Goal: Understand process/instructions: Learn how to perform a task or action

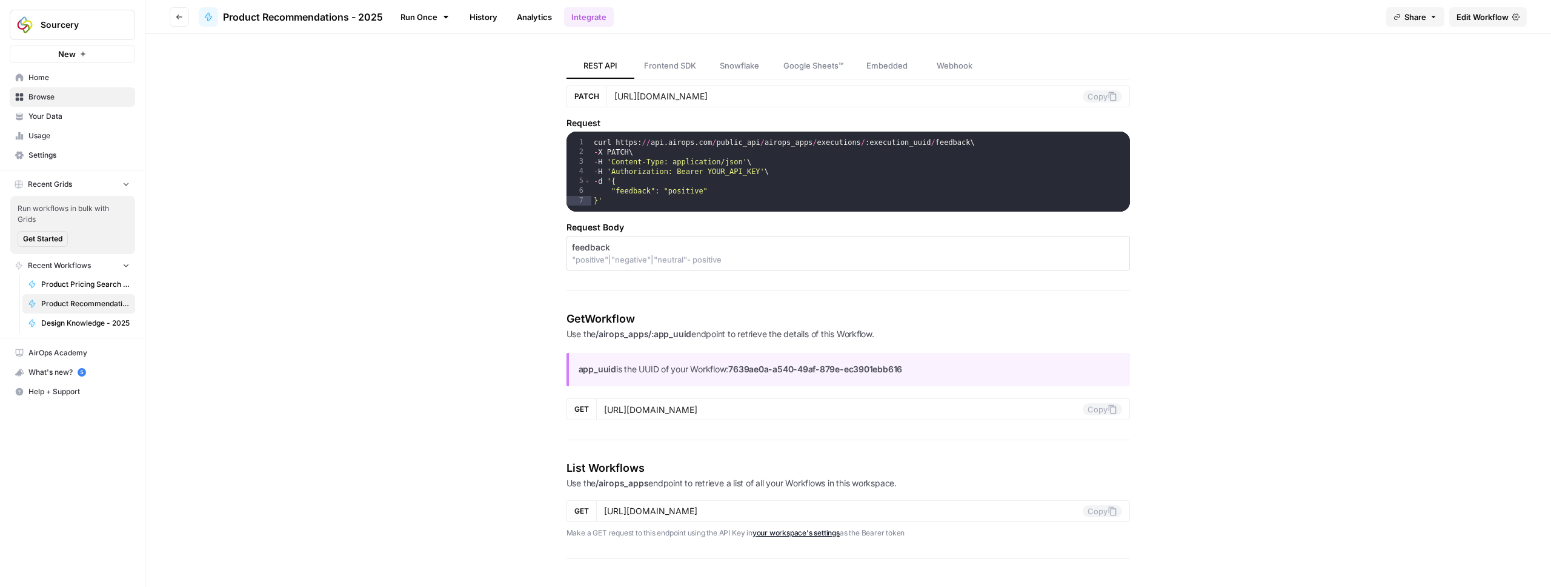
scroll to position [1121, 0]
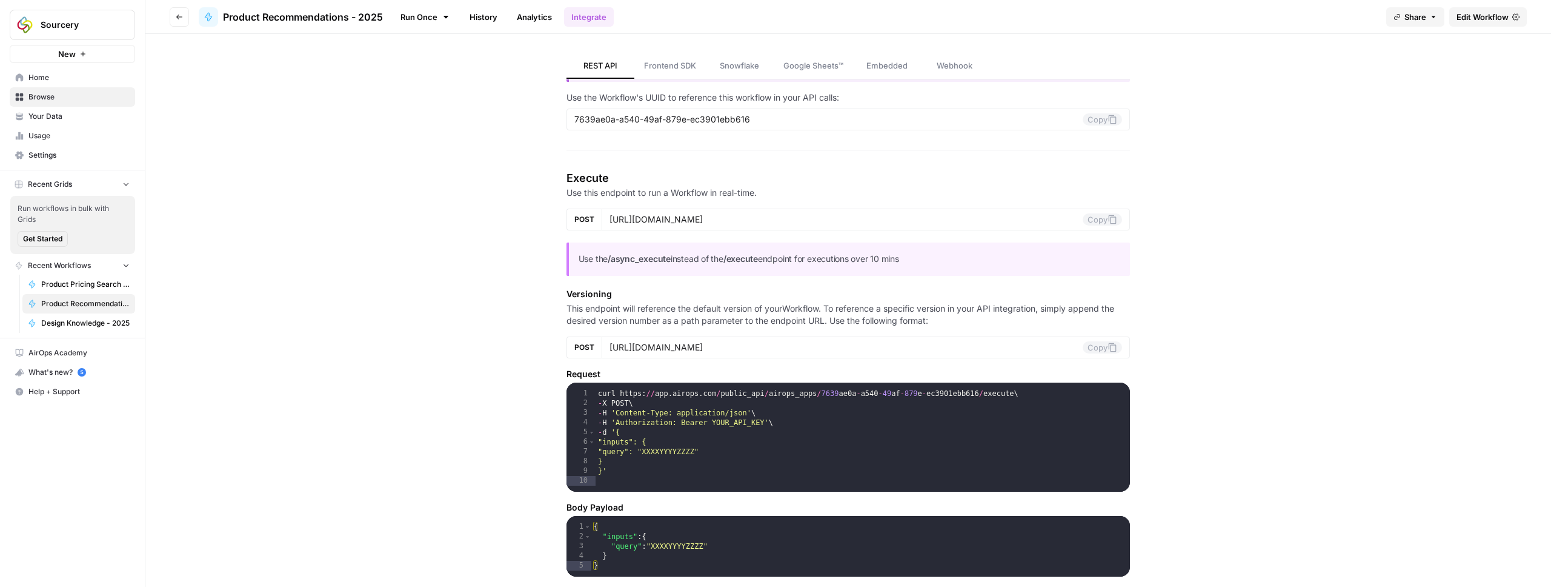
scroll to position [101, 0]
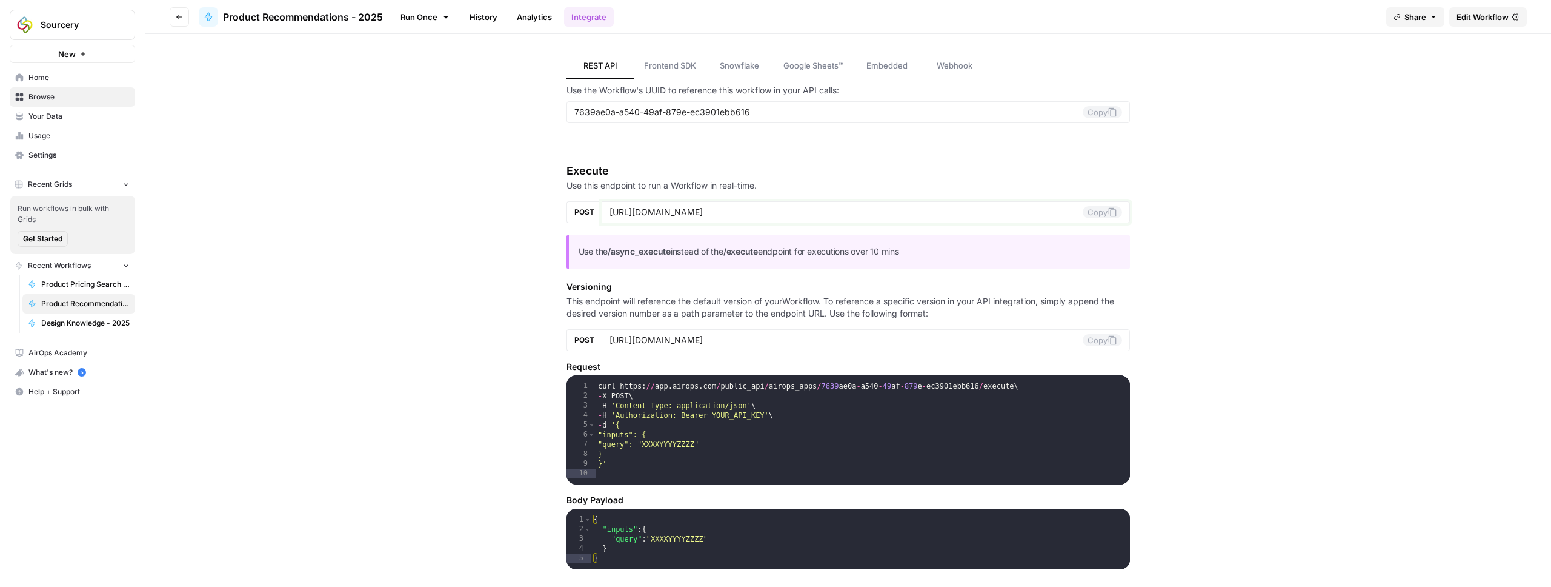
click at [1100, 214] on button "Copy" at bounding box center [1102, 212] width 39 height 12
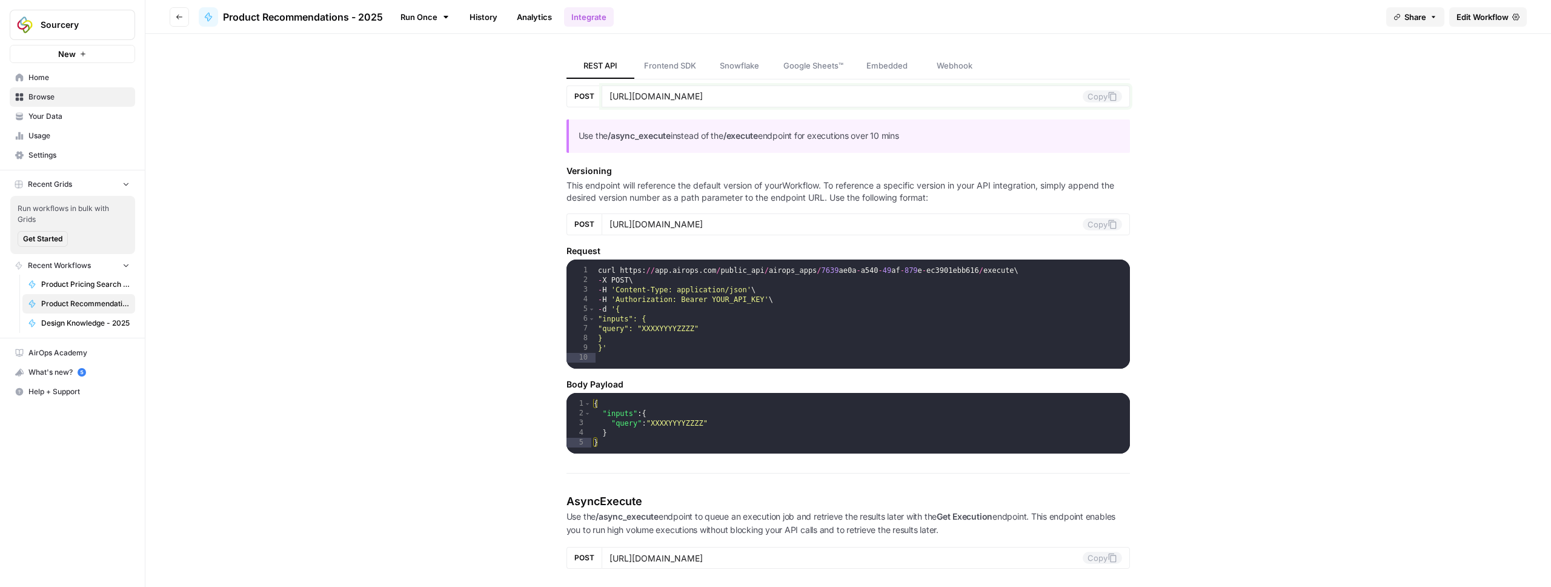
scroll to position [218, 0]
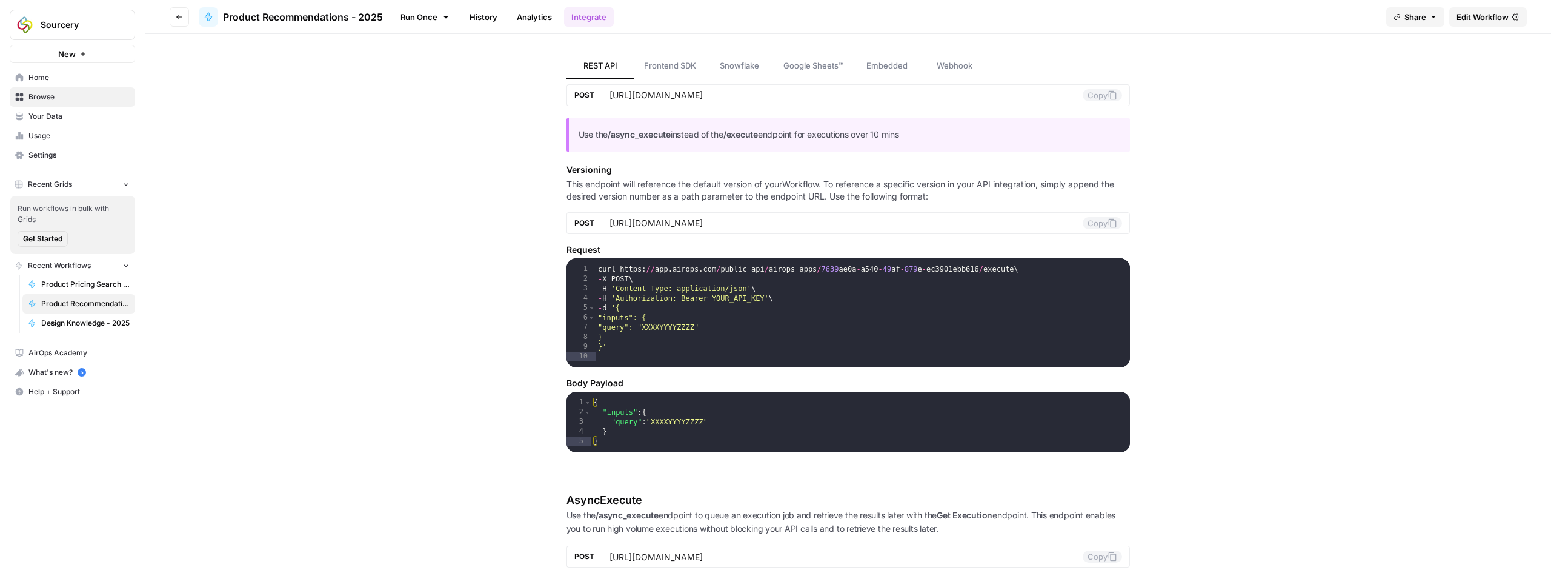
click at [737, 299] on div "curl https : // app . airops . com / public_api / airops_apps / 7639 ae0a - a54…" at bounding box center [863, 328] width 535 height 128
type textarea "**********"
click at [737, 299] on div "curl https : // app . airops . com / public_api / airops_apps / 7639 ae0a - a54…" at bounding box center [863, 328] width 535 height 128
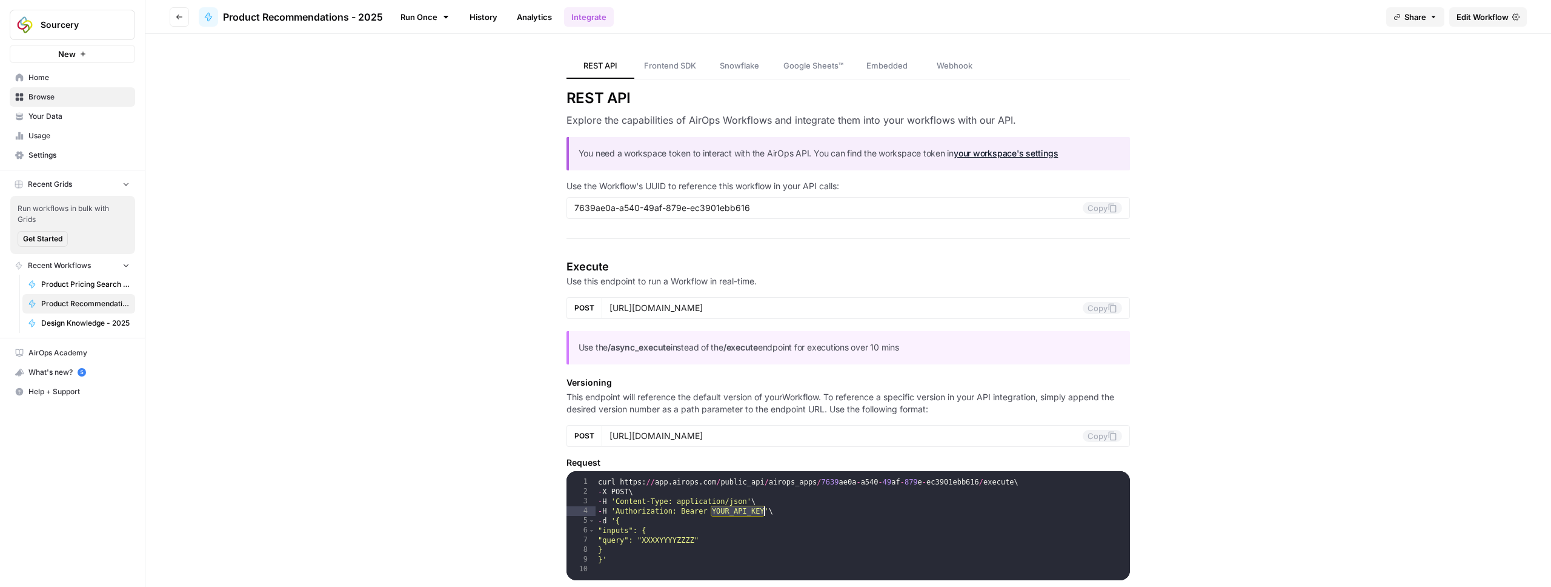
scroll to position [0, 0]
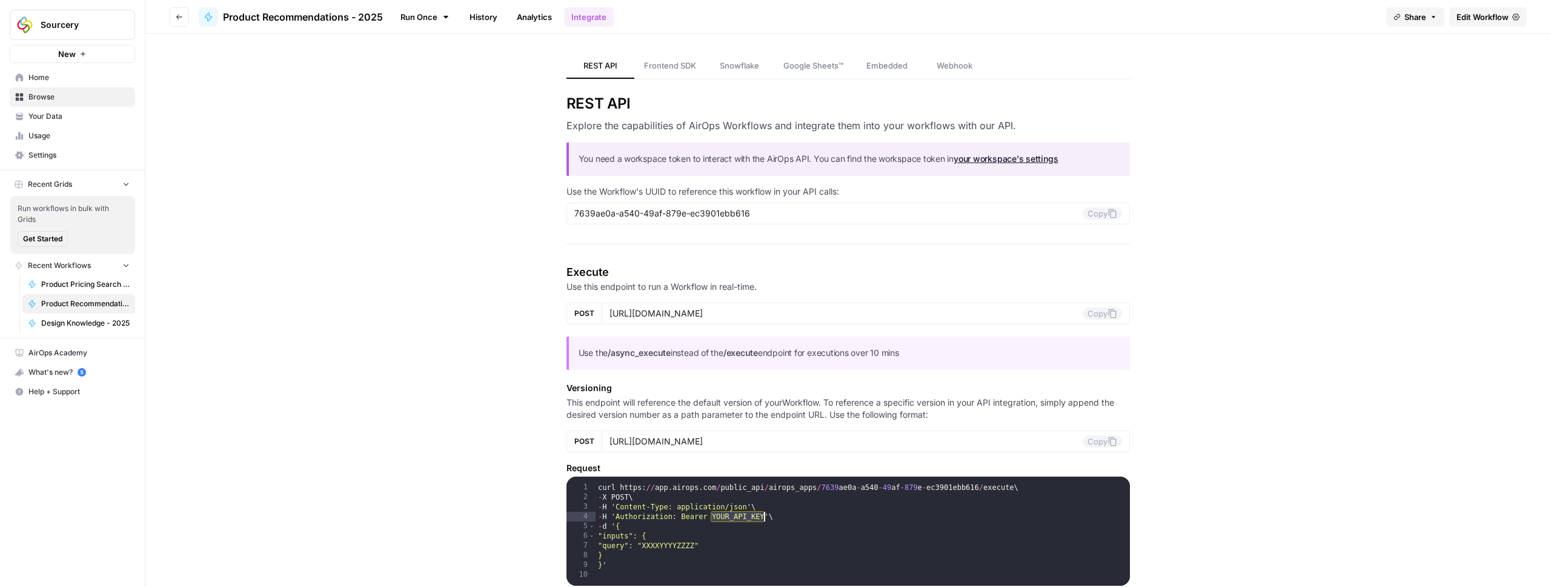
click at [1017, 159] on link "your workspace's settings" at bounding box center [1006, 158] width 104 height 10
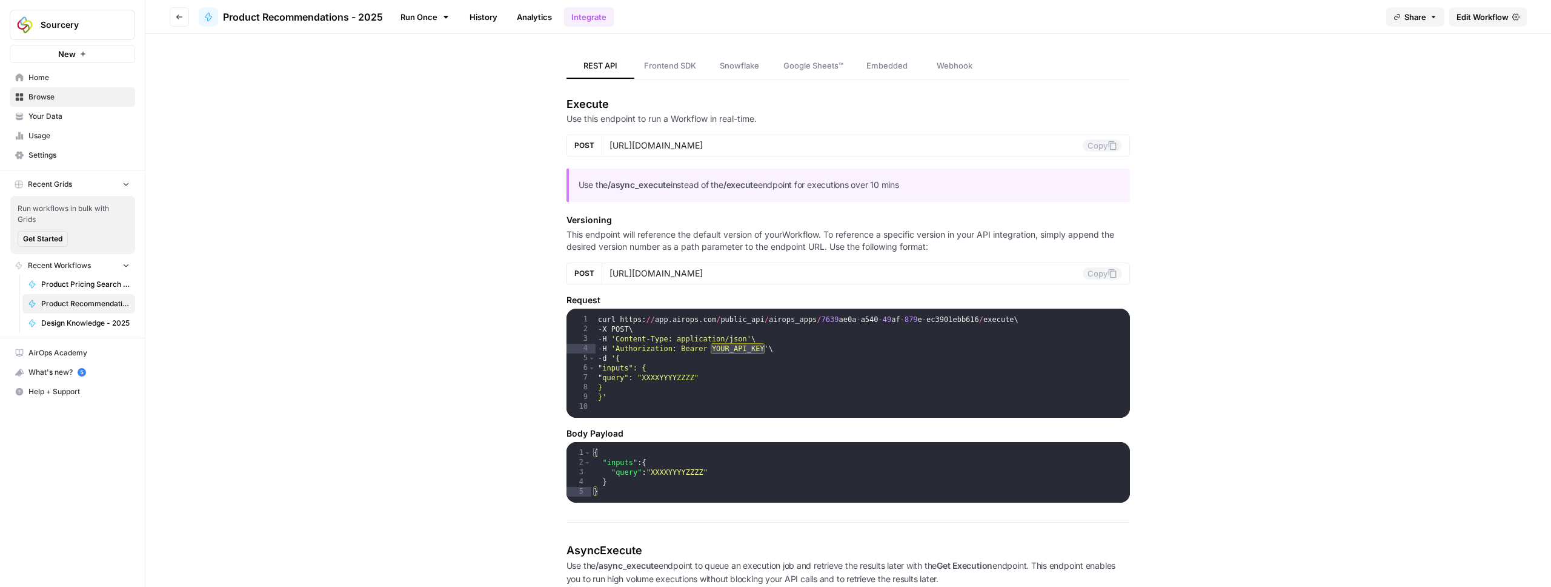
scroll to position [171, 0]
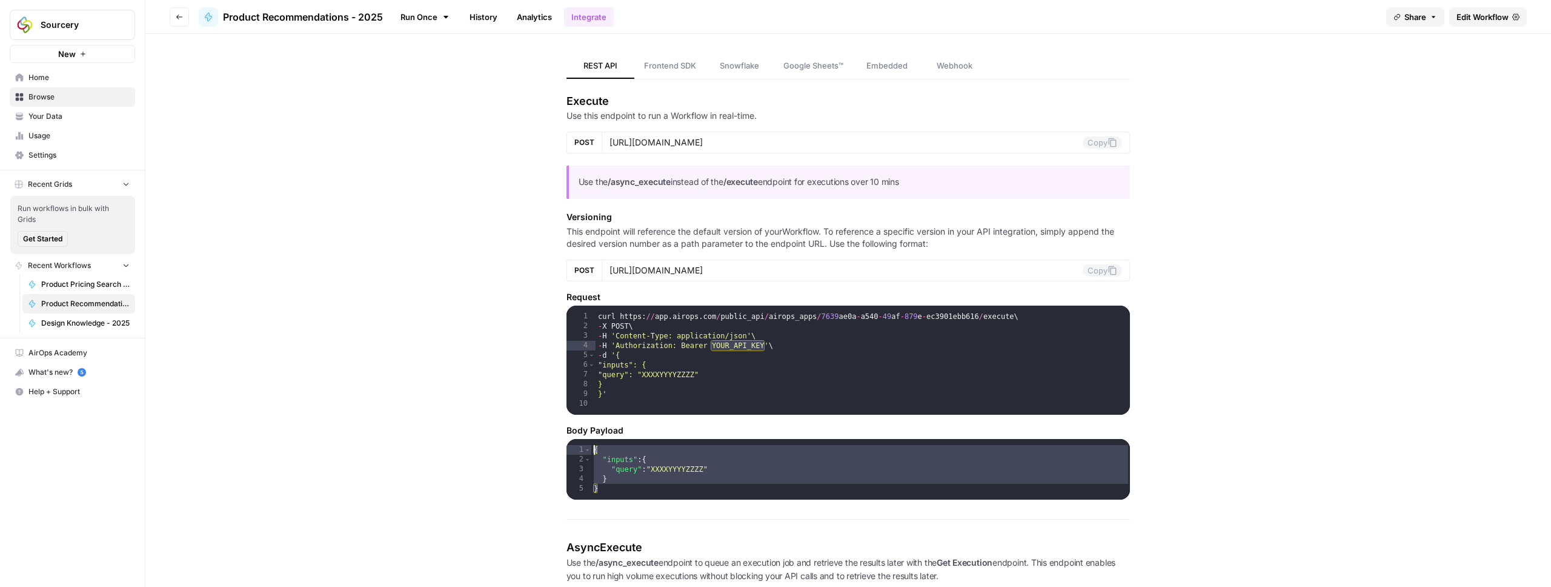
drag, startPoint x: 598, startPoint y: 488, endPoint x: 588, endPoint y: 449, distance: 40.0
click at [591, 449] on div "{ "inputs" : { "query" : "XXXXYYYYZZZZ" } }" at bounding box center [860, 485] width 539 height 80
type textarea "**********"
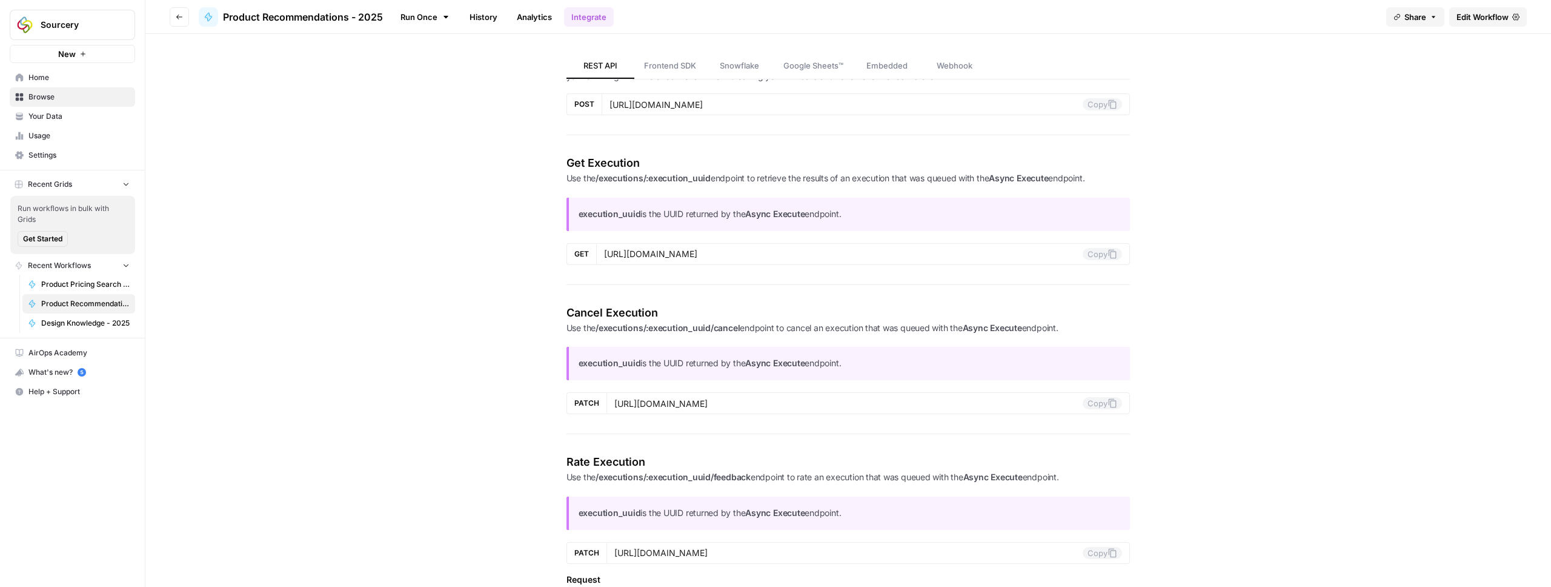
scroll to position [677, 0]
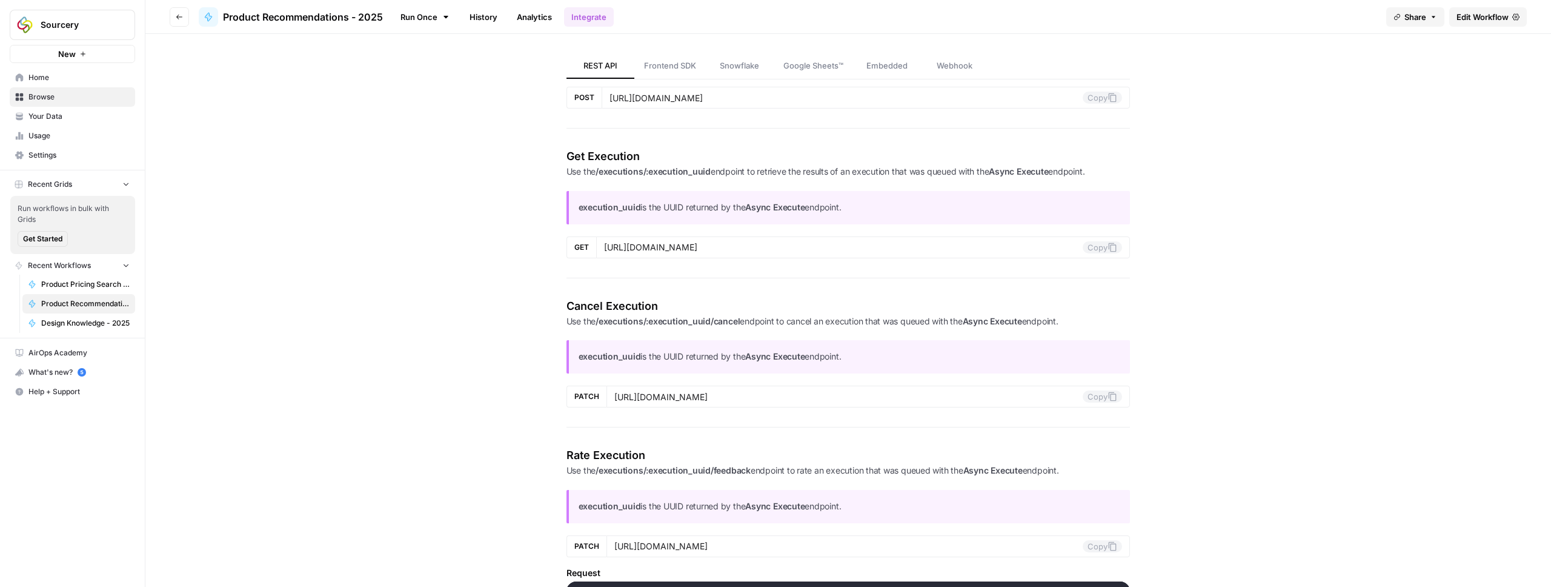
click at [442, 234] on div "REST API Frontend SDK Snowflake Google Sheets™ Embedded Webhook REST API Explor…" at bounding box center [848, 252] width 1406 height 1791
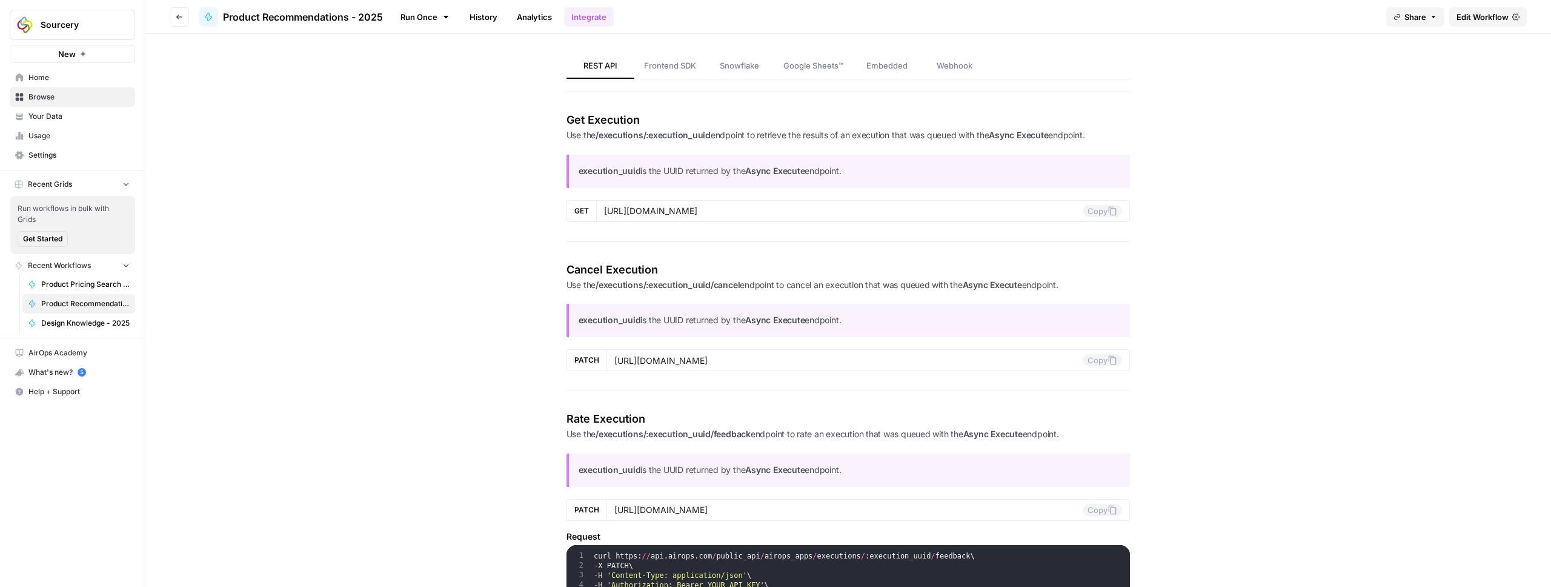
scroll to position [719, 0]
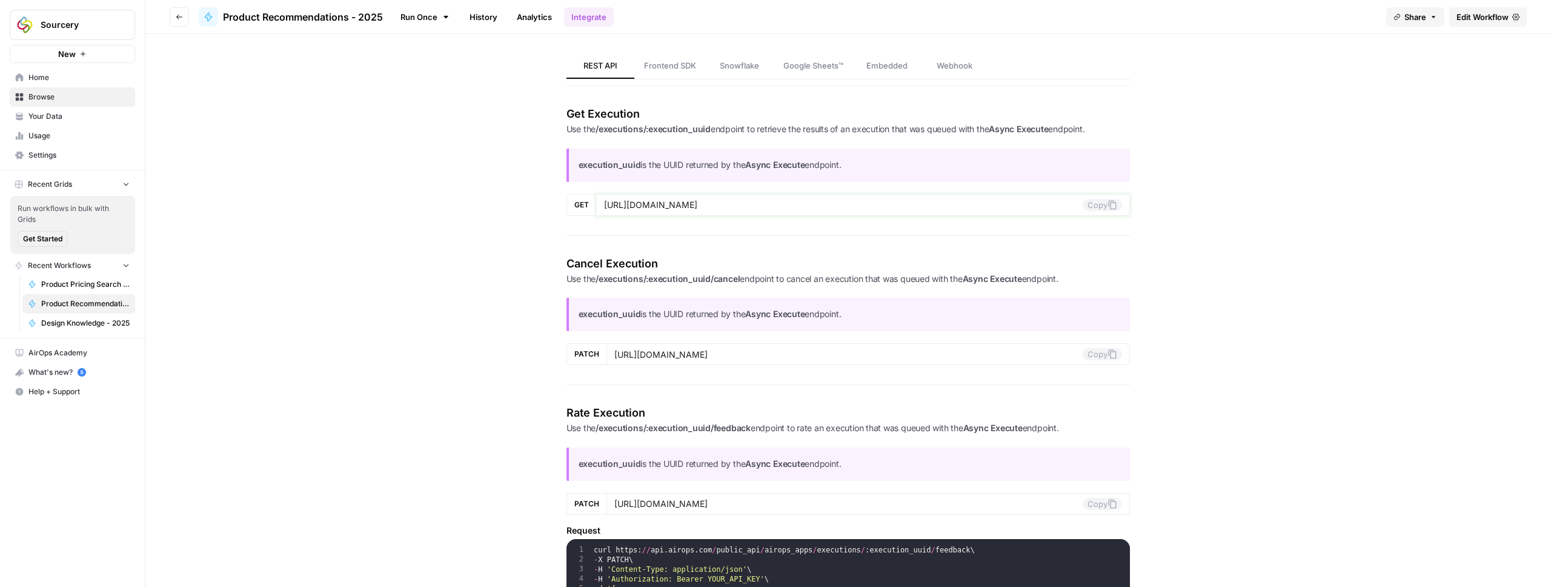
click at [1099, 207] on button "Copy" at bounding box center [1102, 205] width 39 height 12
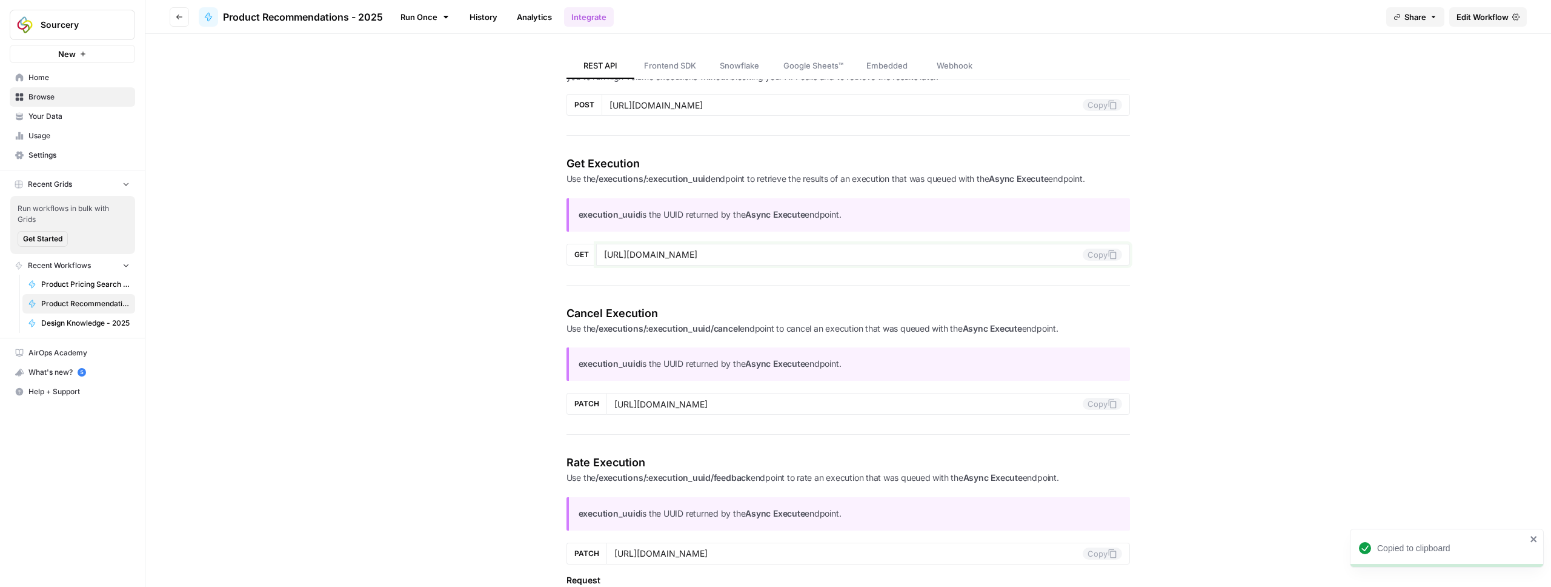
scroll to position [671, 0]
click at [601, 212] on strong "execution_uuid" at bounding box center [610, 212] width 62 height 10
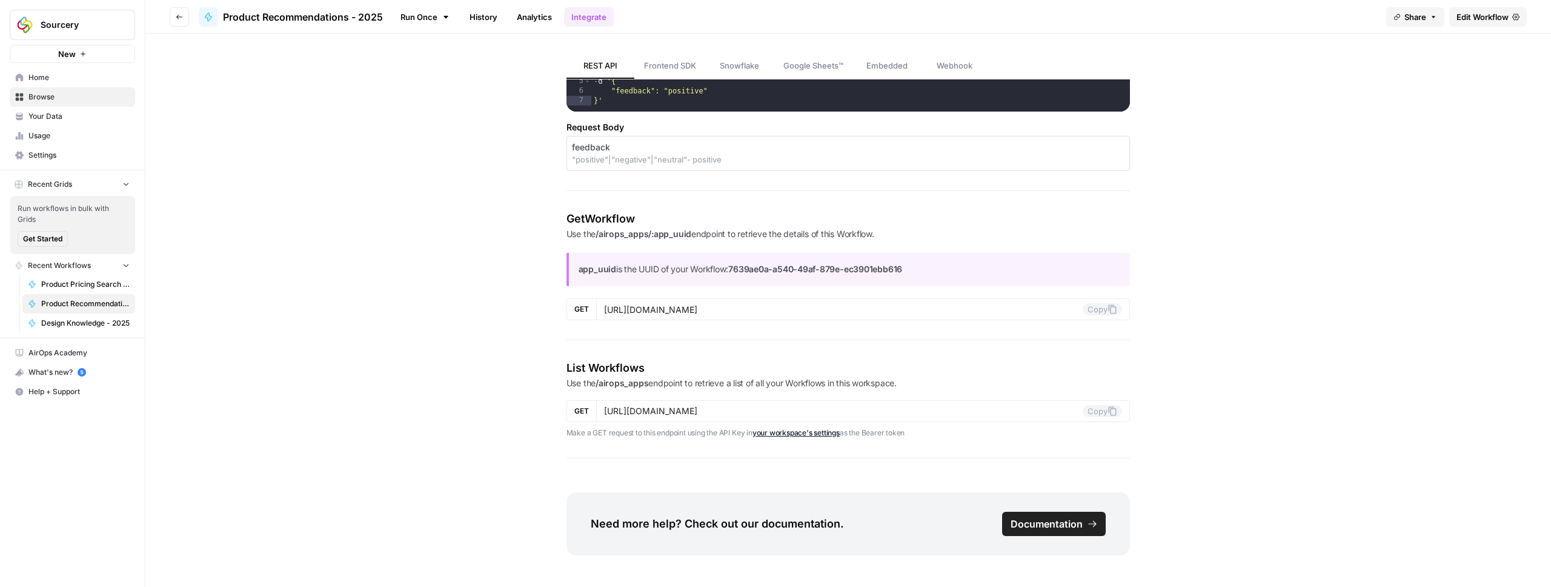
scroll to position [1239, 0]
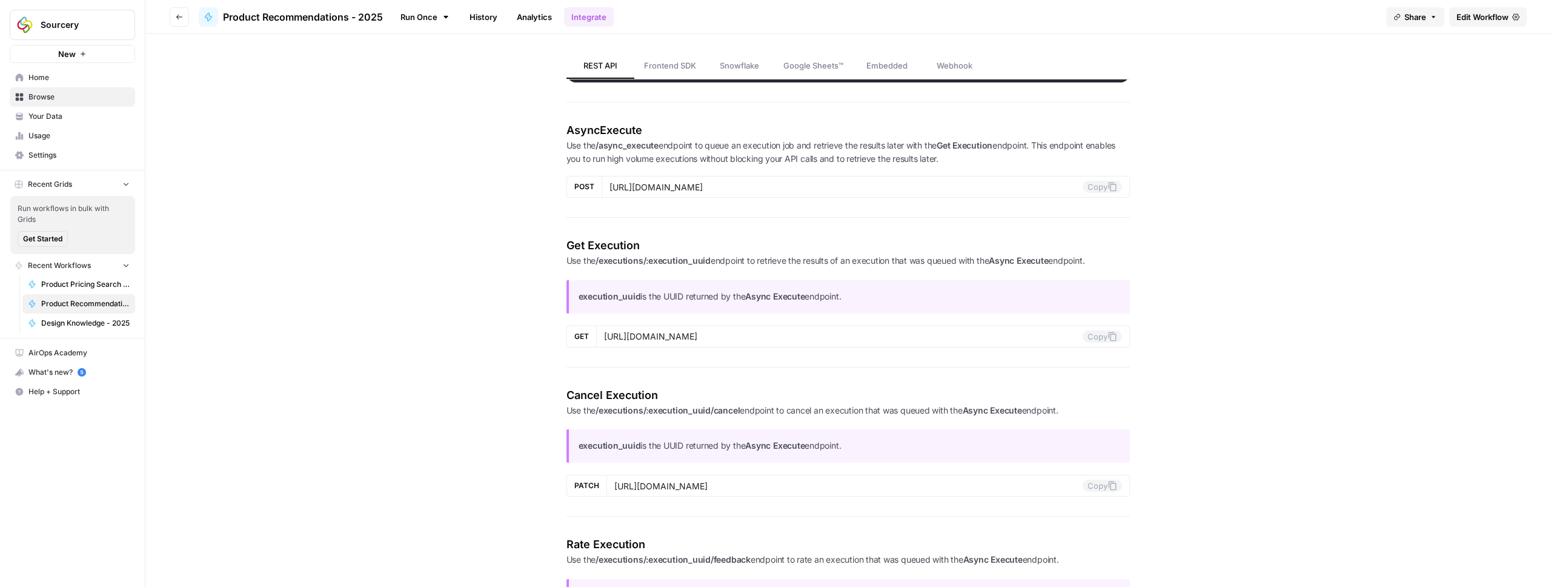
scroll to position [575, 0]
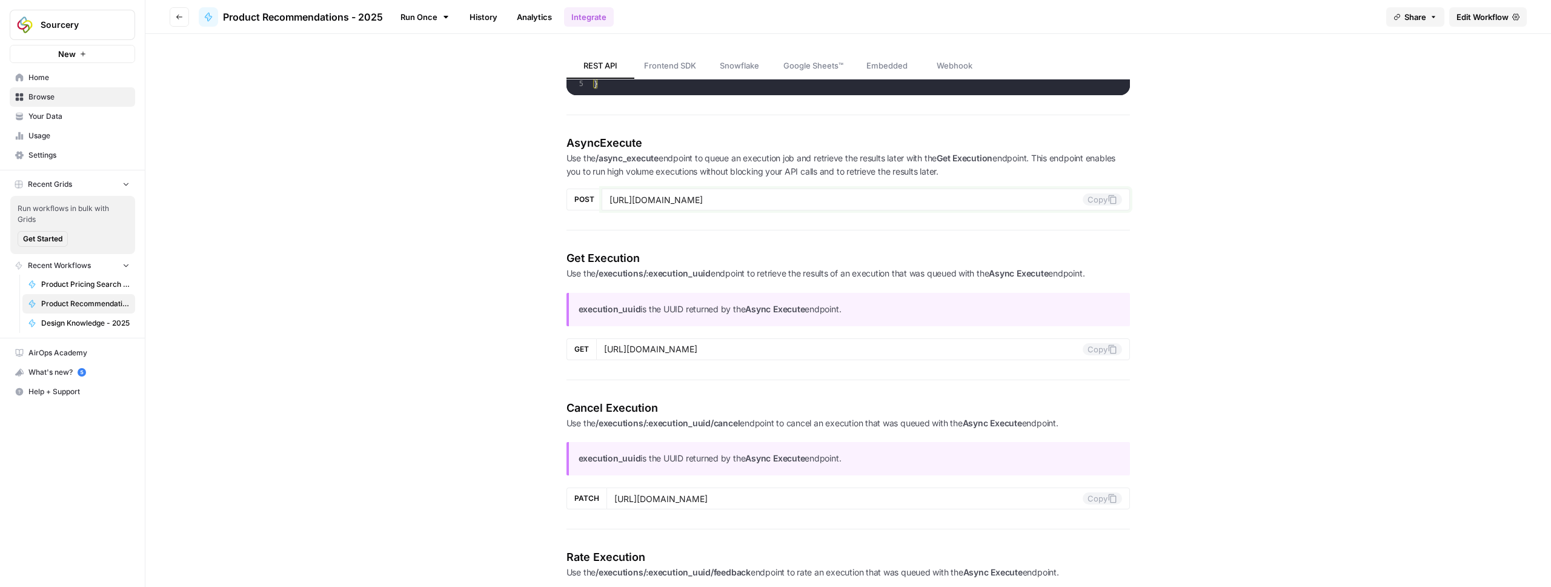
click at [998, 201] on input "[URL][DOMAIN_NAME]" at bounding box center [847, 199] width 474 height 11
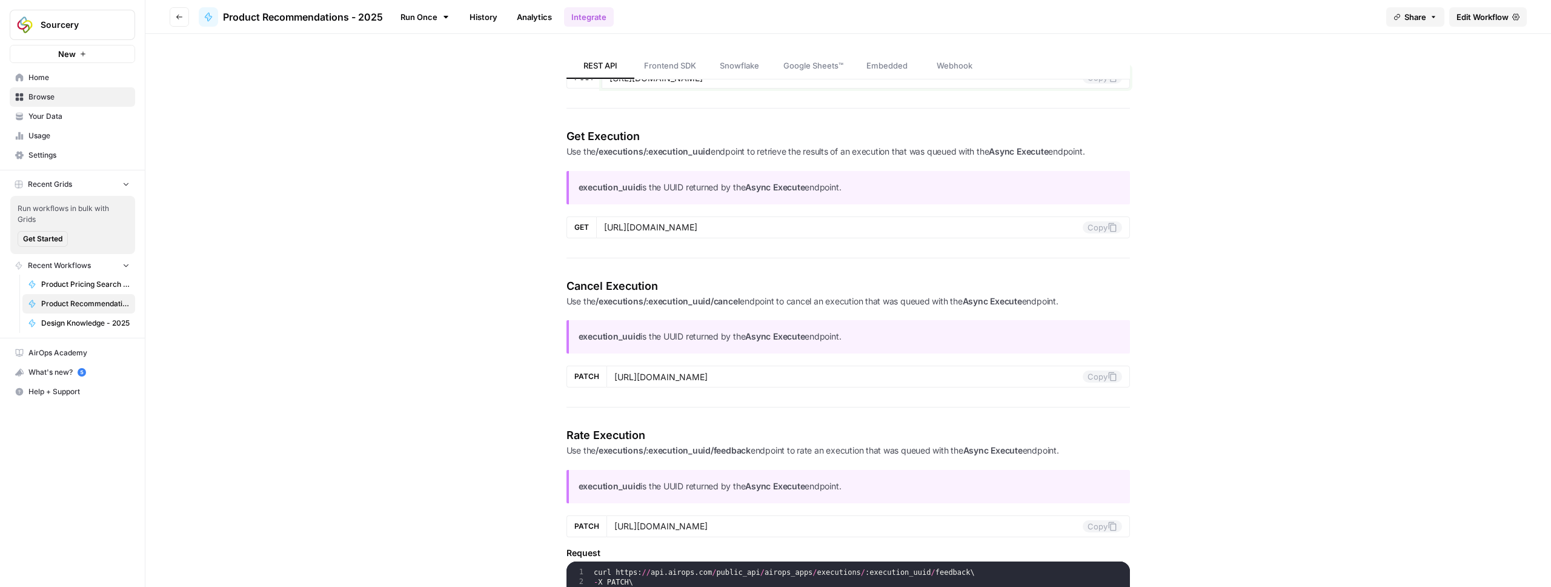
scroll to position [693, 0]
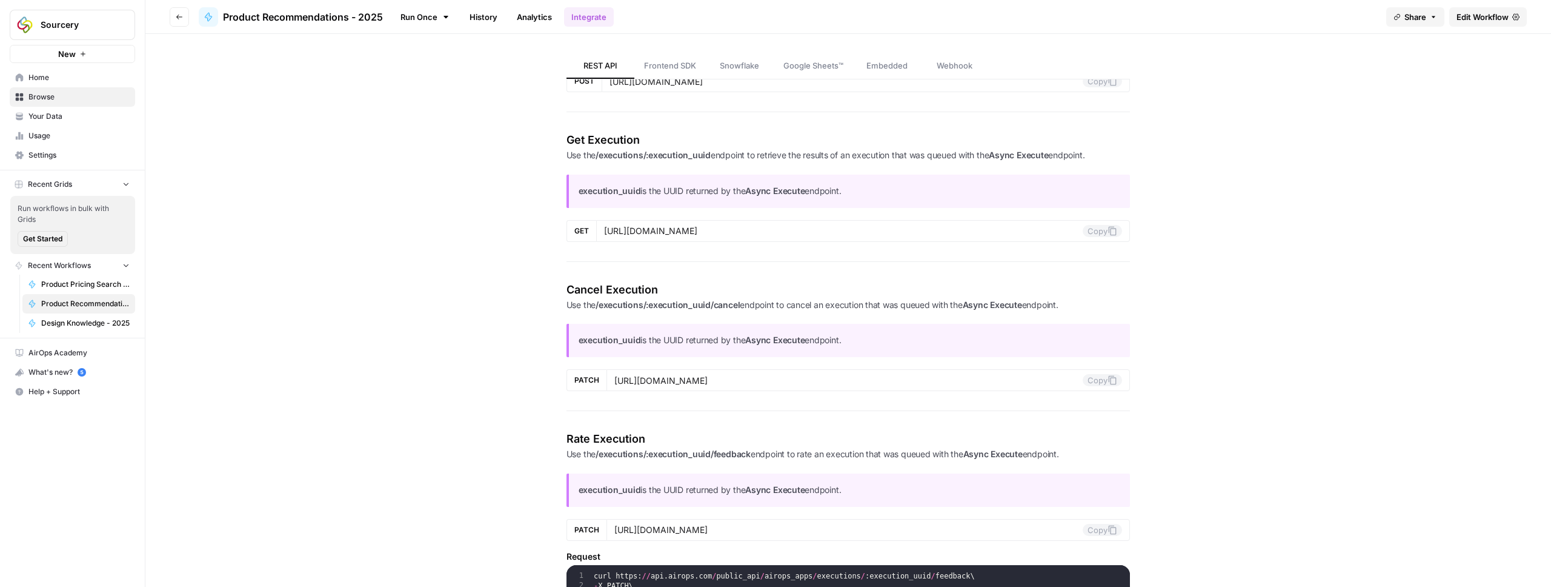
click at [518, 260] on div "REST API Frontend SDK Snowflake Google Sheets™ Embedded Webhook REST API Explor…" at bounding box center [848, 236] width 727 height 1791
drag, startPoint x: 600, startPoint y: 230, endPoint x: 731, endPoint y: 230, distance: 130.9
click at [731, 230] on input "[URL][DOMAIN_NAME]" at bounding box center [843, 230] width 479 height 11
click at [463, 144] on div "REST API Frontend SDK Snowflake Google Sheets™ Embedded Webhook REST API Explor…" at bounding box center [848, 236] width 1406 height 1791
click at [604, 231] on input "[URL][DOMAIN_NAME]" at bounding box center [843, 230] width 479 height 11
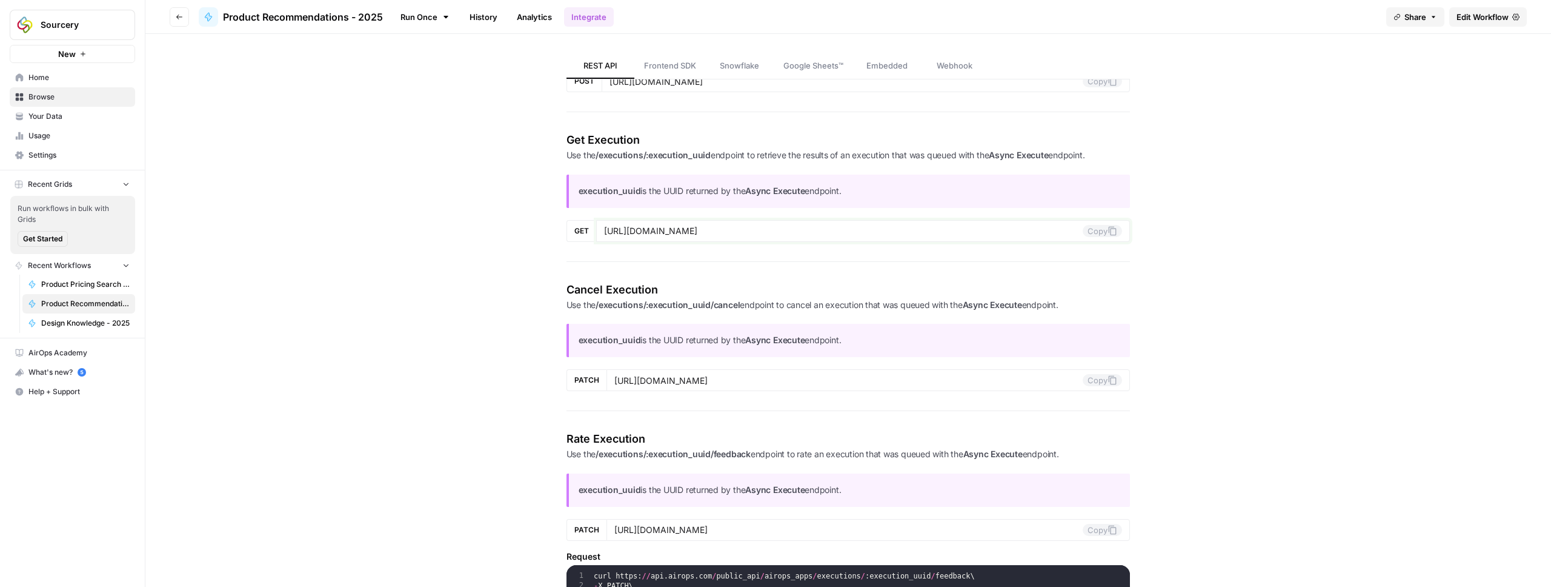
drag, startPoint x: 604, startPoint y: 231, endPoint x: 795, endPoint y: 230, distance: 191.5
click at [795, 230] on input "[URL][DOMAIN_NAME]" at bounding box center [843, 230] width 479 height 11
drag, startPoint x: 607, startPoint y: 156, endPoint x: 970, endPoint y: 156, distance: 363.0
click at [970, 156] on p "Use the /executions/:execution_uuid endpoint to retrieve the results of an exec…" at bounding box center [849, 155] width 564 height 14
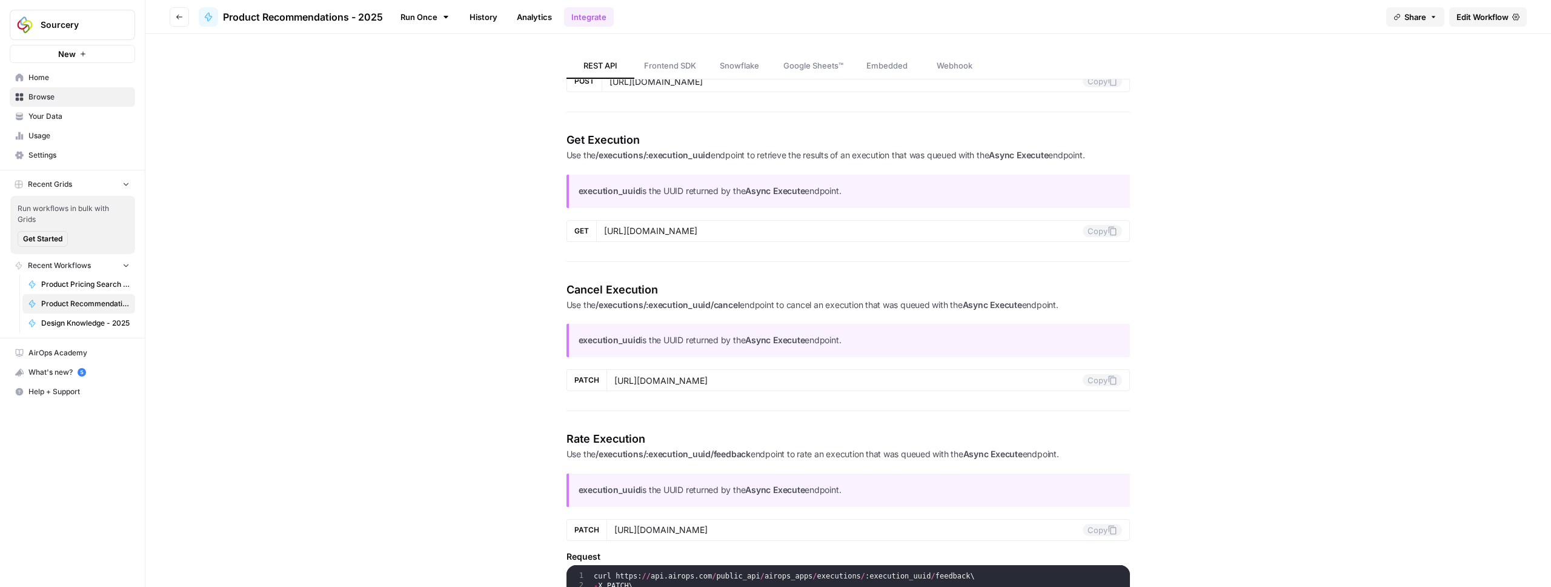
click at [43, 93] on span "Browse" at bounding box center [78, 97] width 101 height 11
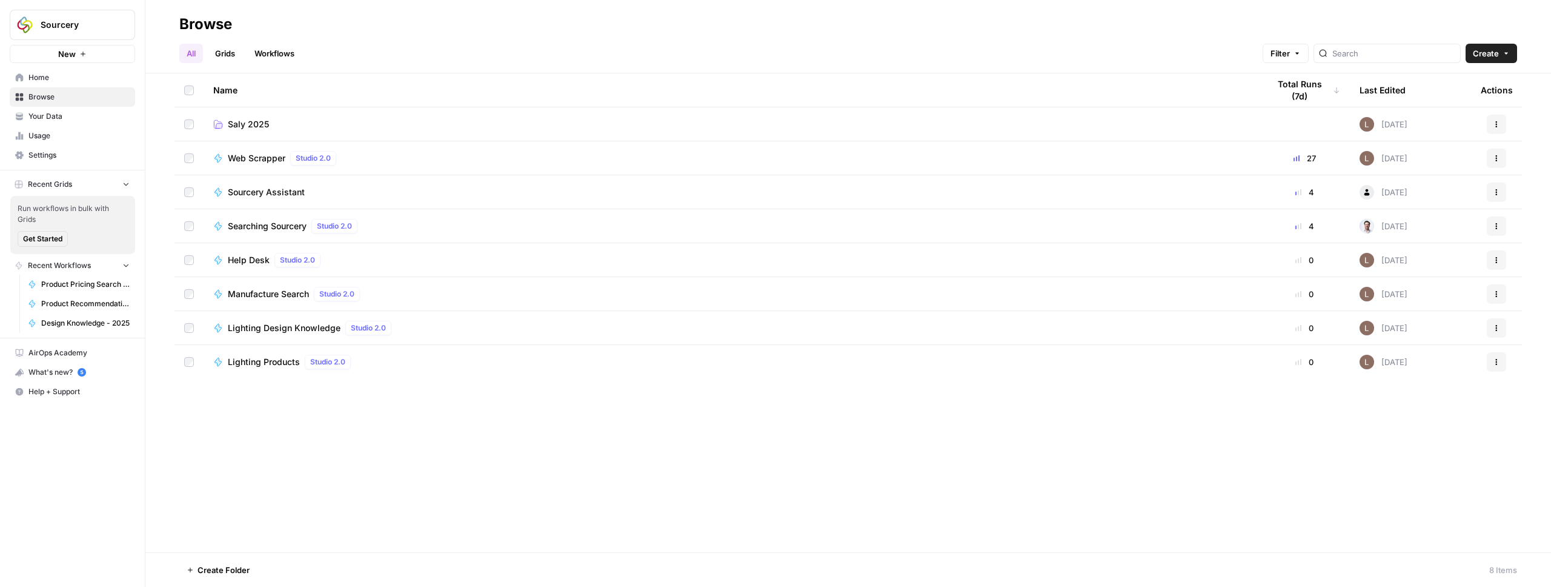
click at [255, 124] on span "Saly 2025" at bounding box center [248, 124] width 41 height 12
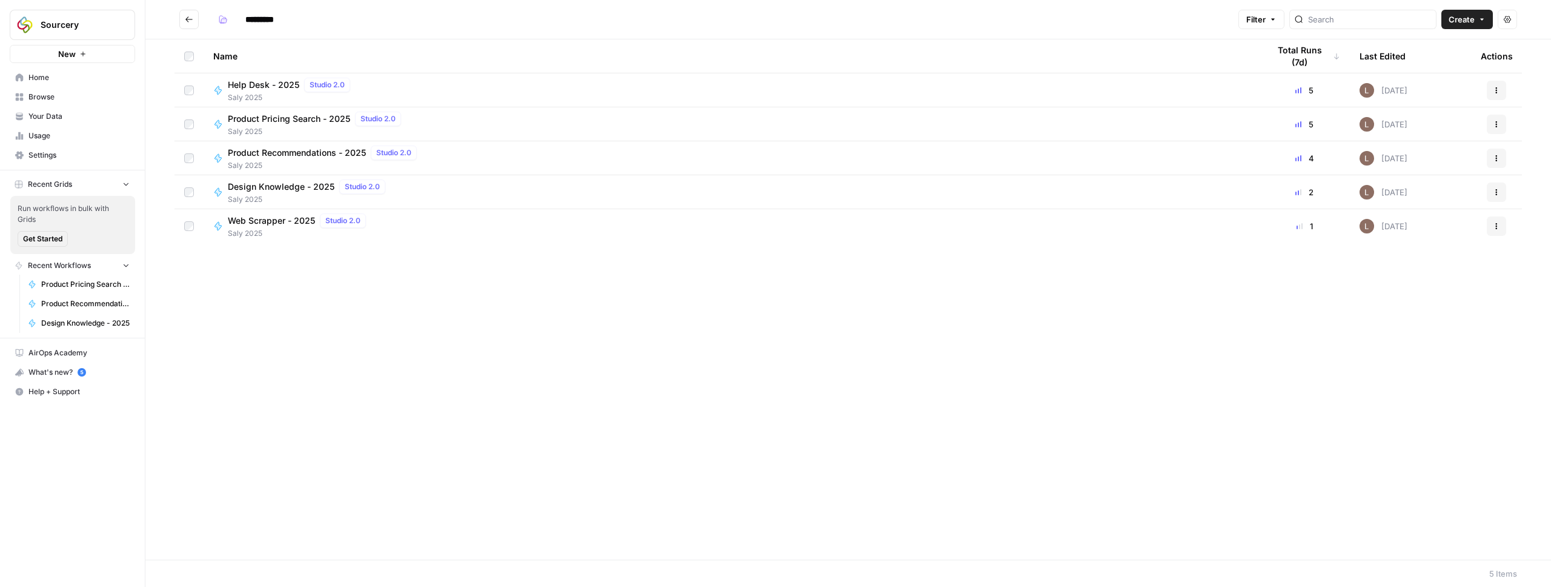
click at [266, 116] on span "Product Pricing Search - 2025" at bounding box center [289, 119] width 122 height 12
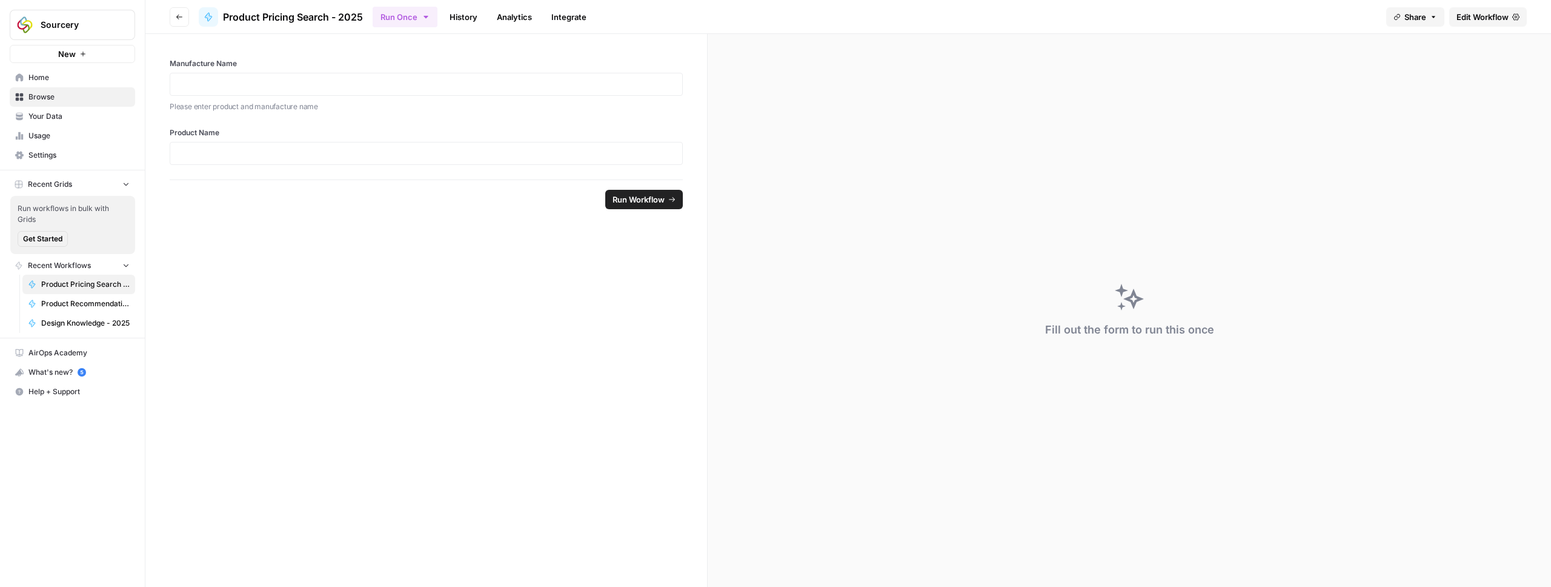
click at [579, 19] on link "Integrate" at bounding box center [569, 16] width 50 height 19
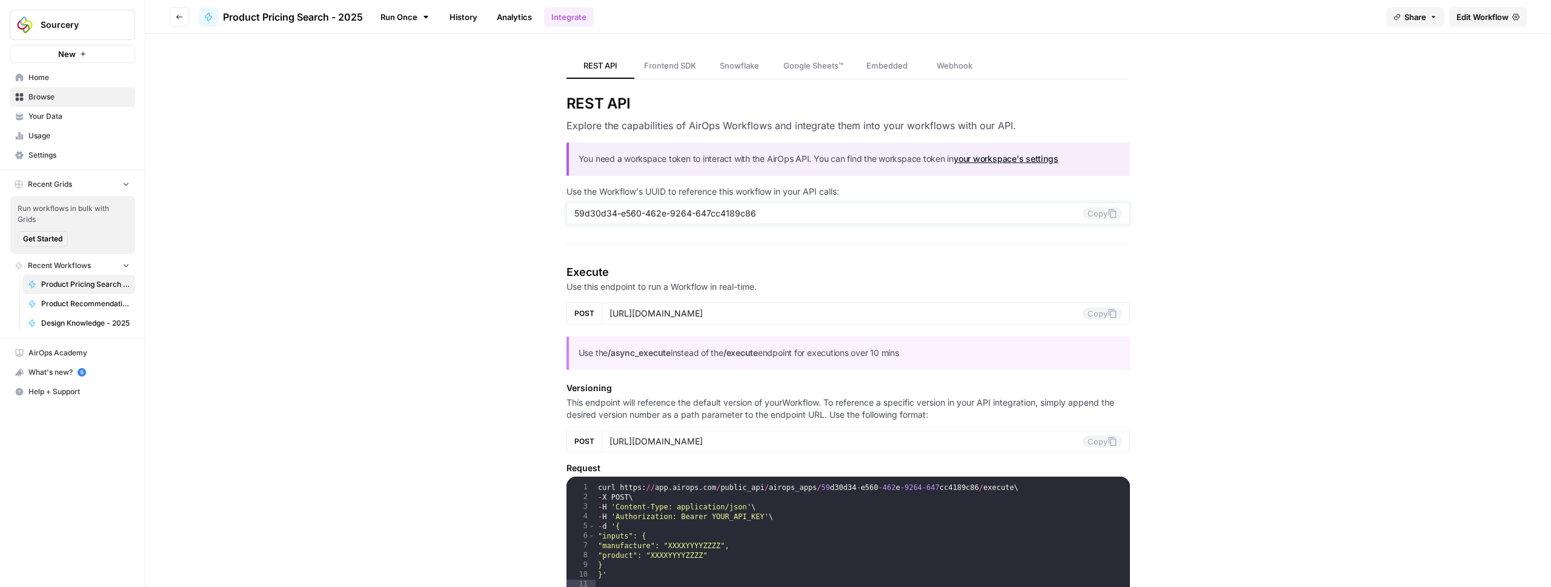
click at [1099, 214] on button "Copy" at bounding box center [1102, 213] width 39 height 12
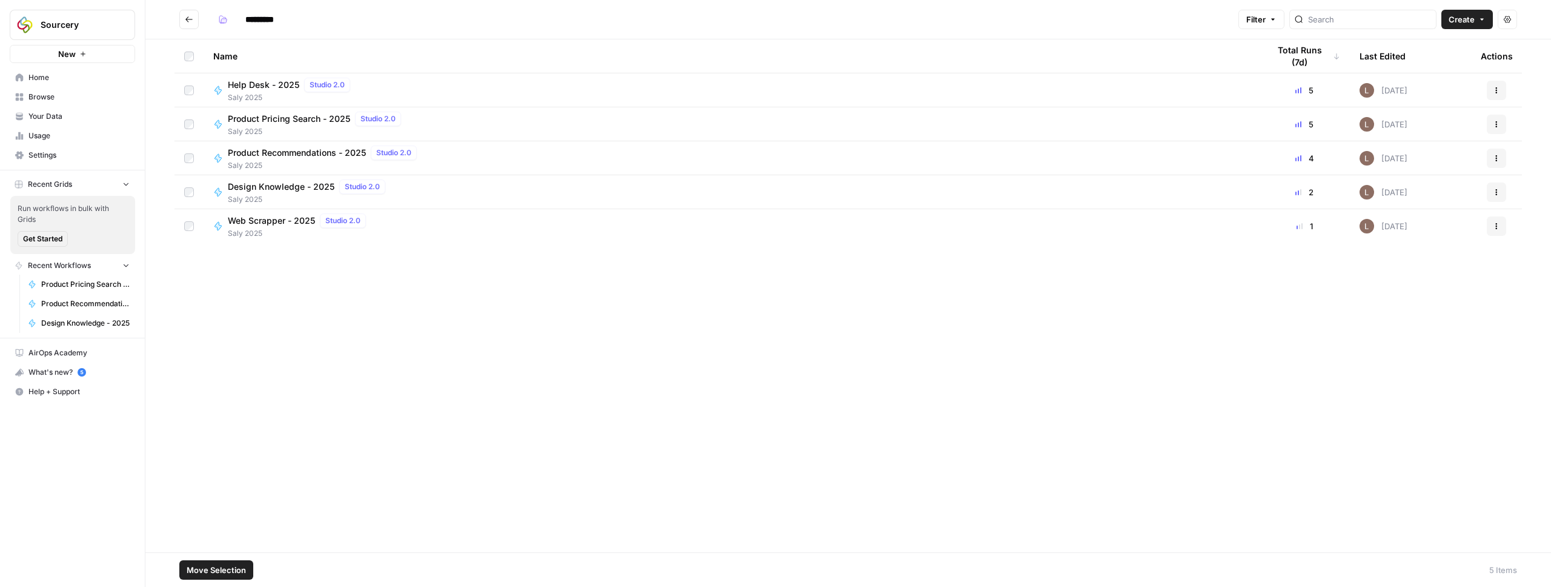
click at [307, 152] on span "Product Recommendations - 2025" at bounding box center [297, 153] width 138 height 12
click at [276, 186] on span "Design Knowledge - 2025" at bounding box center [281, 187] width 107 height 12
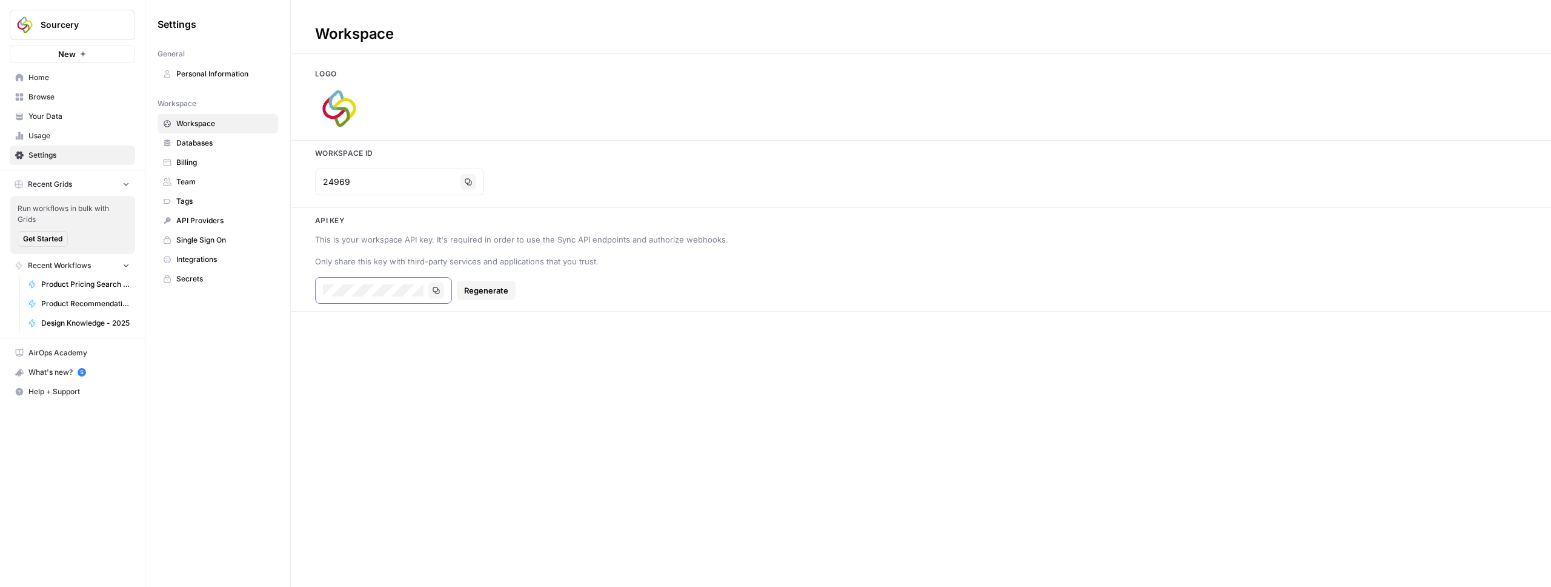
click at [433, 289] on icon "button" at bounding box center [436, 290] width 7 height 7
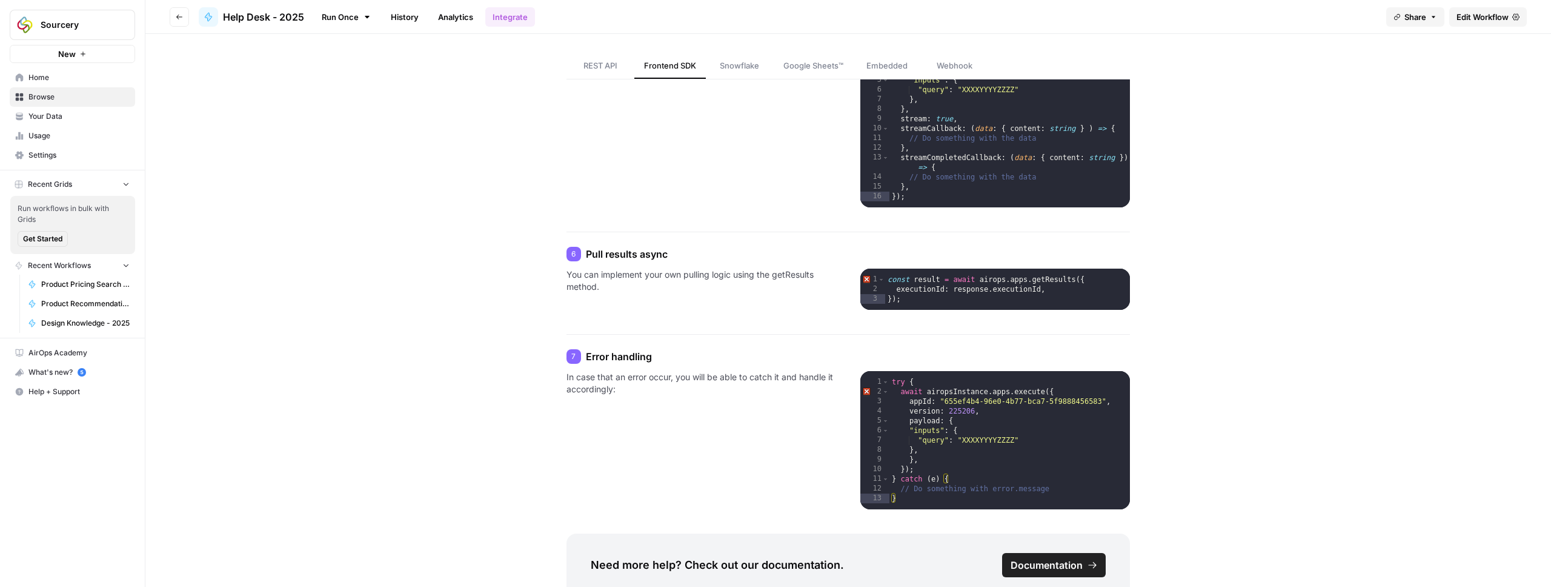
scroll to position [828, 0]
click at [689, 269] on p "You can implement your own pulling logic using the getResults method." at bounding box center [702, 288] width 270 height 41
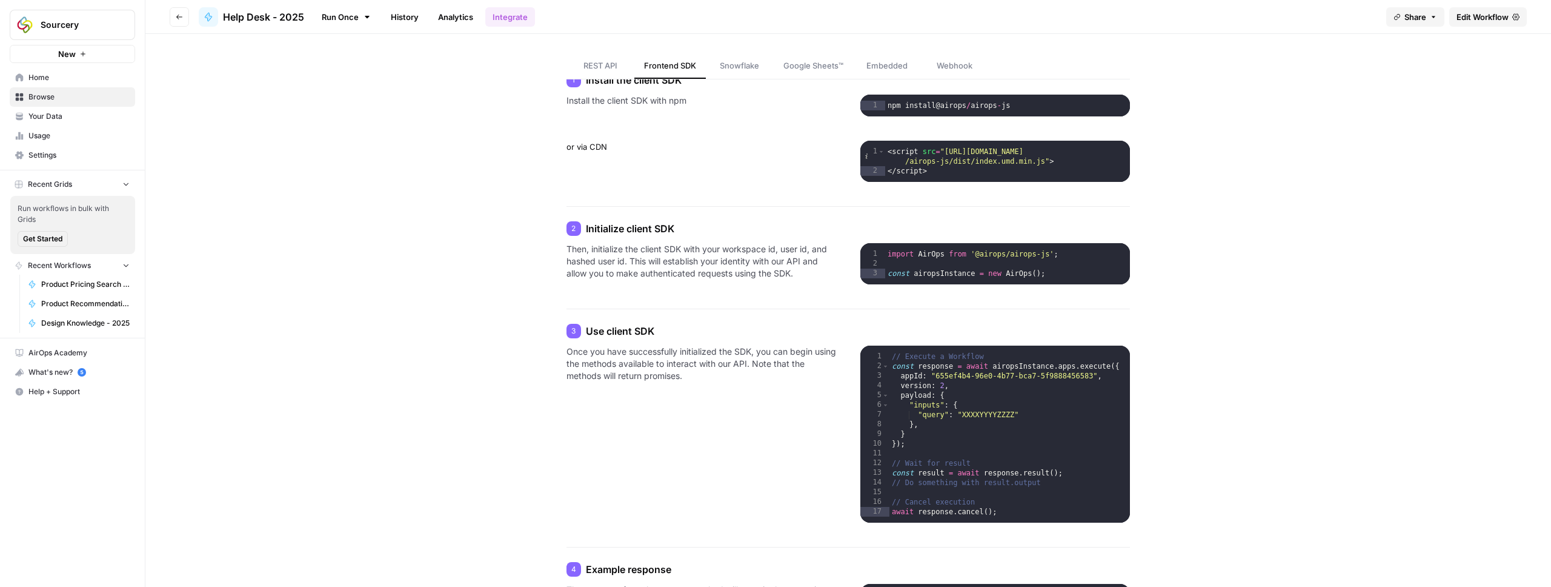
scroll to position [0, 0]
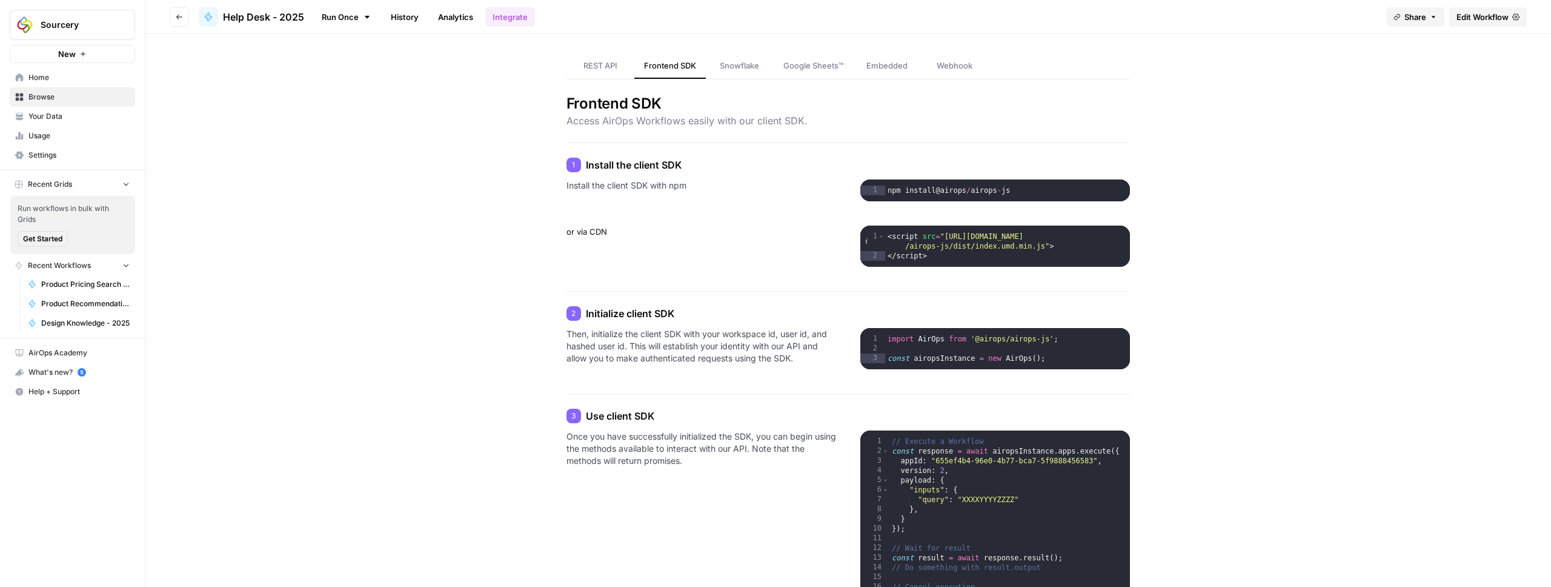
click at [738, 59] on span "Snowflake" at bounding box center [739, 65] width 39 height 12
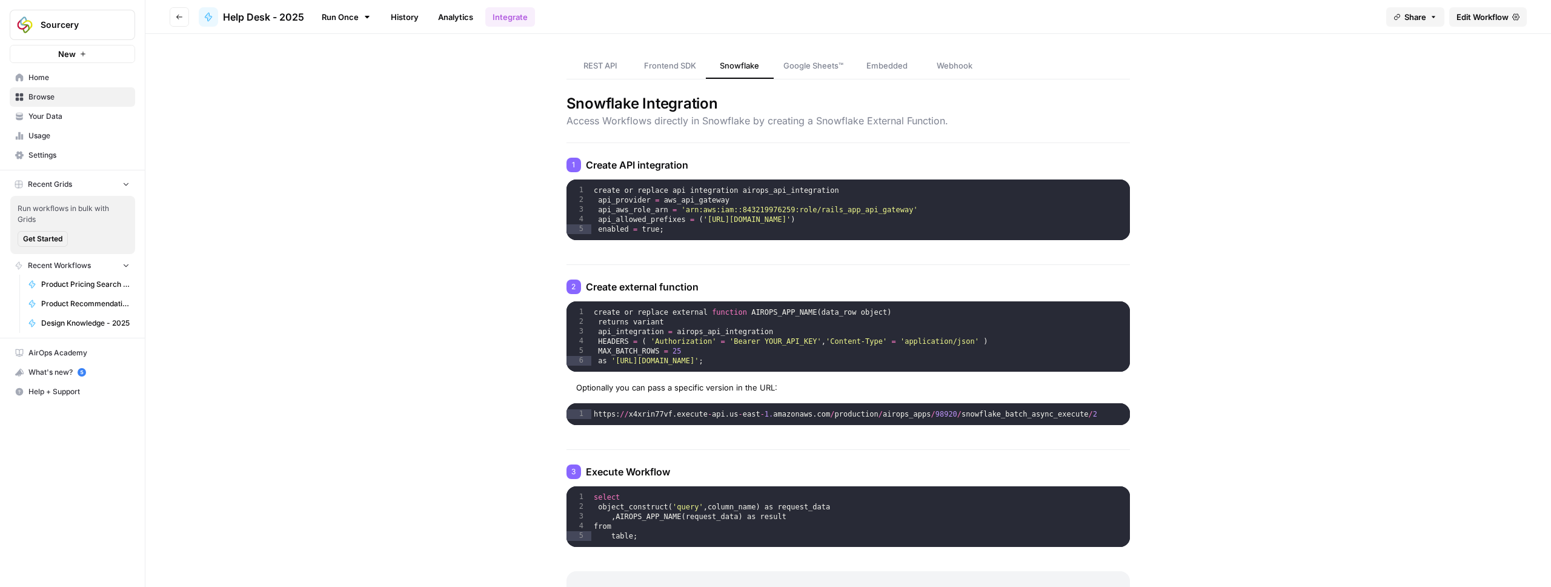
click at [883, 59] on span "Embedded" at bounding box center [887, 65] width 41 height 12
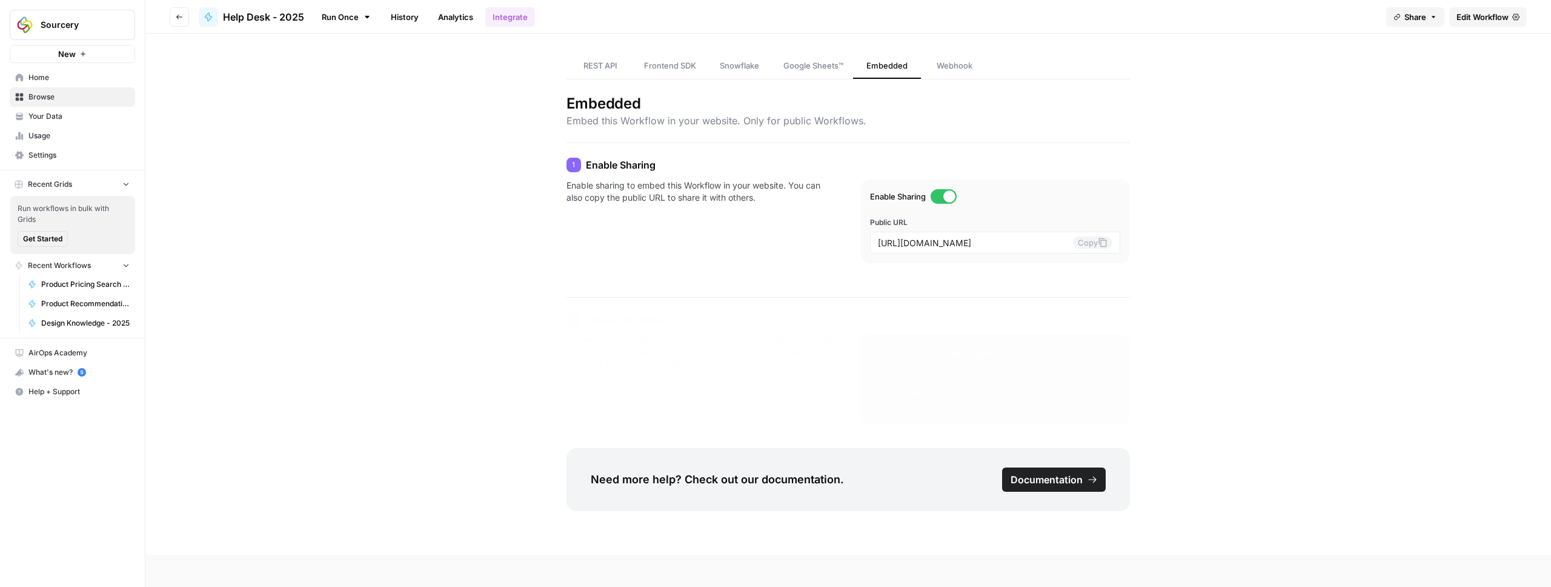
click at [956, 56] on link "Webhook" at bounding box center [955, 65] width 68 height 25
click at [614, 65] on span "REST API" at bounding box center [601, 65] width 34 height 12
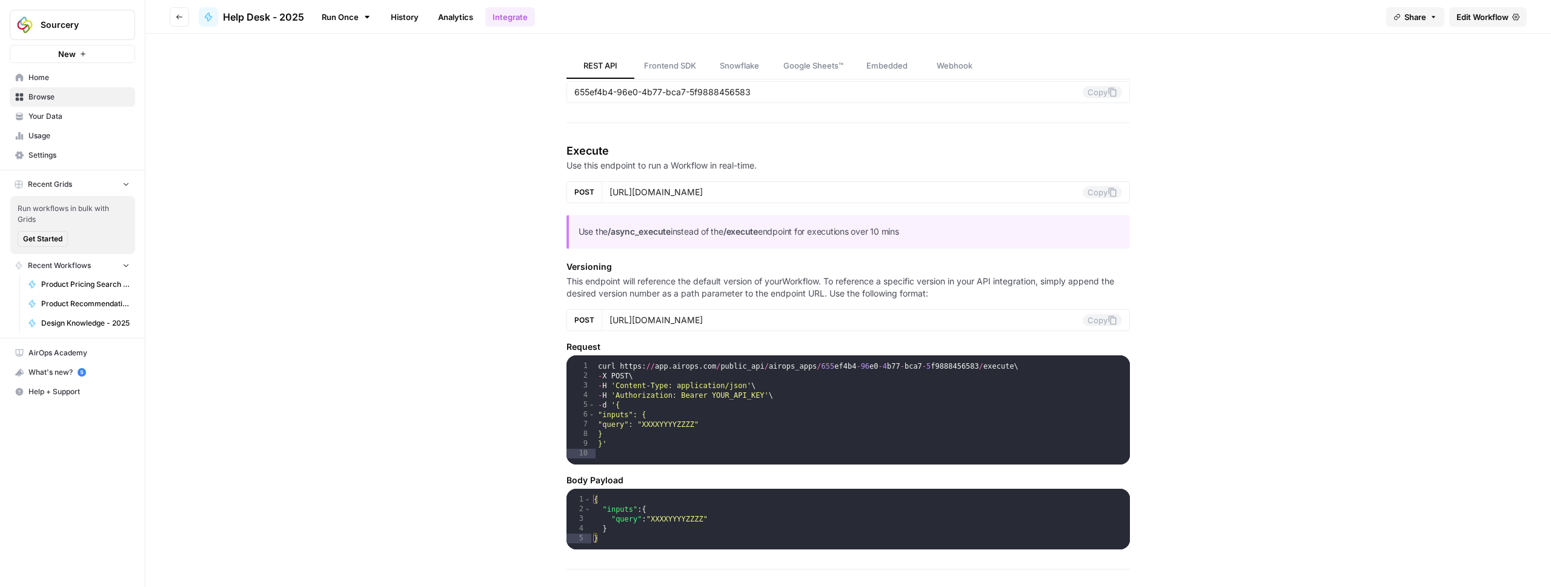
scroll to position [121, 0]
click at [656, 76] on link "Frontend SDK" at bounding box center [670, 65] width 72 height 25
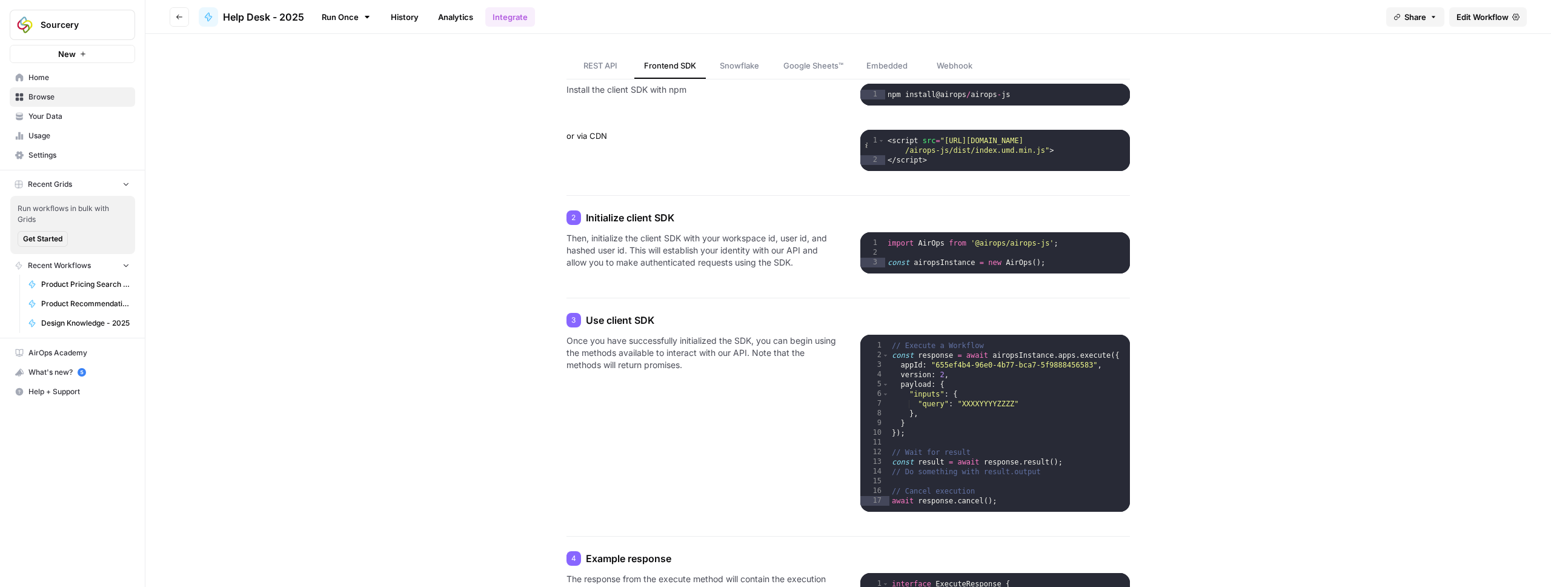
scroll to position [91, 0]
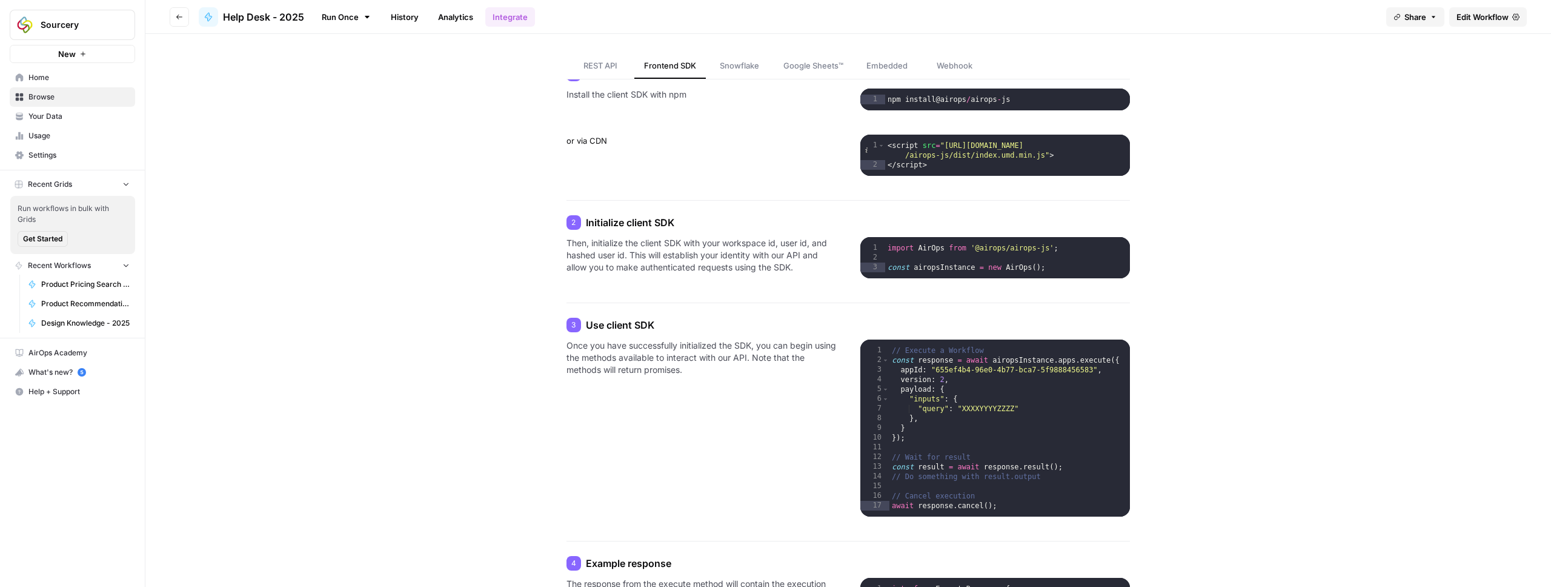
click at [602, 67] on span "REST API" at bounding box center [601, 65] width 34 height 12
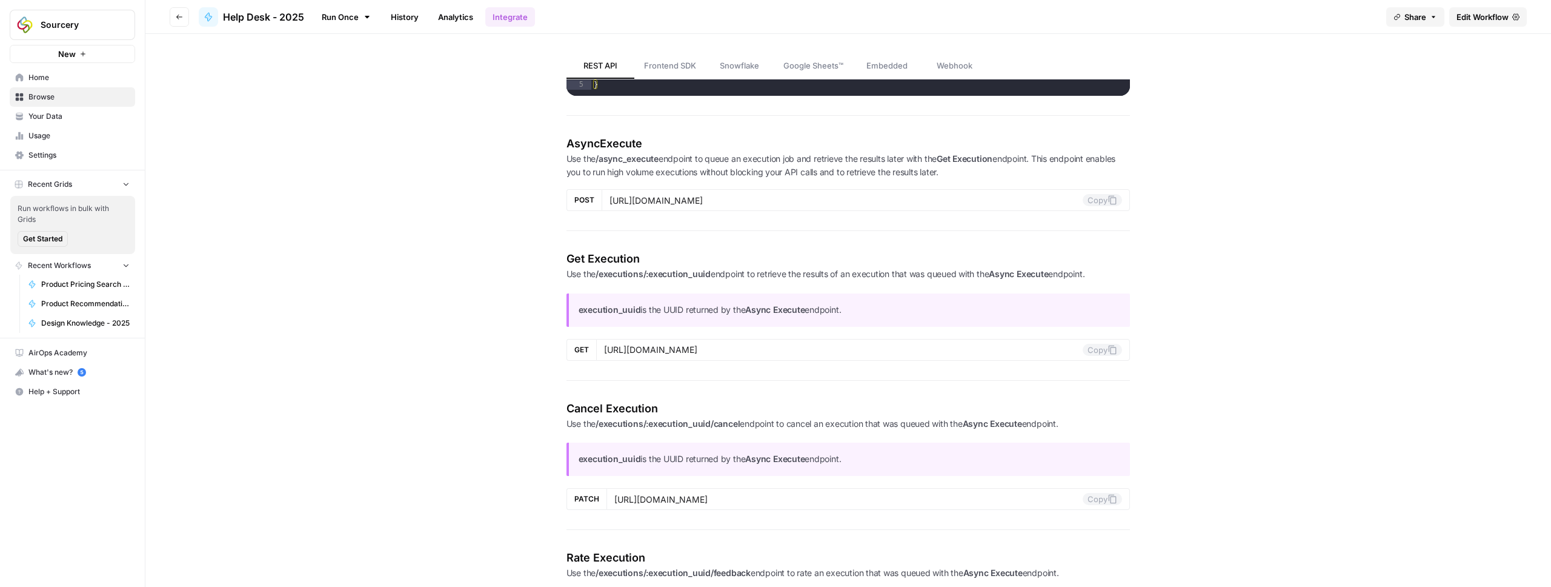
scroll to position [571, 0]
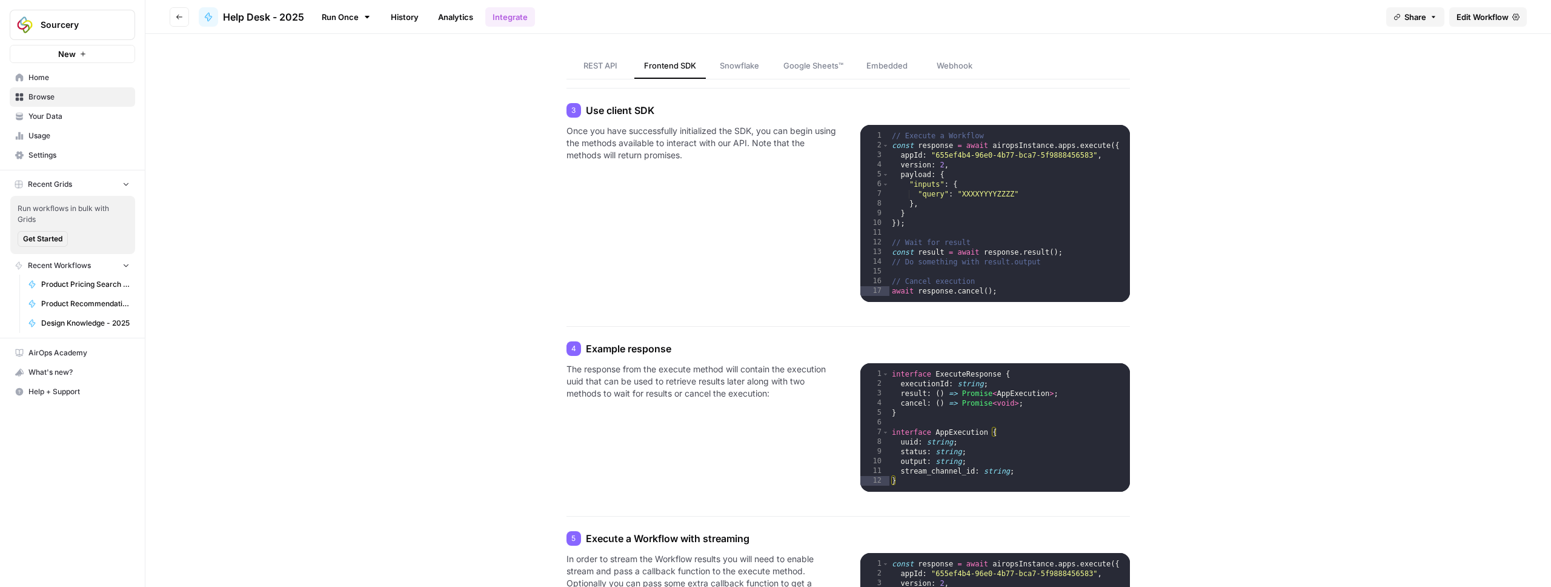
scroll to position [279, 0]
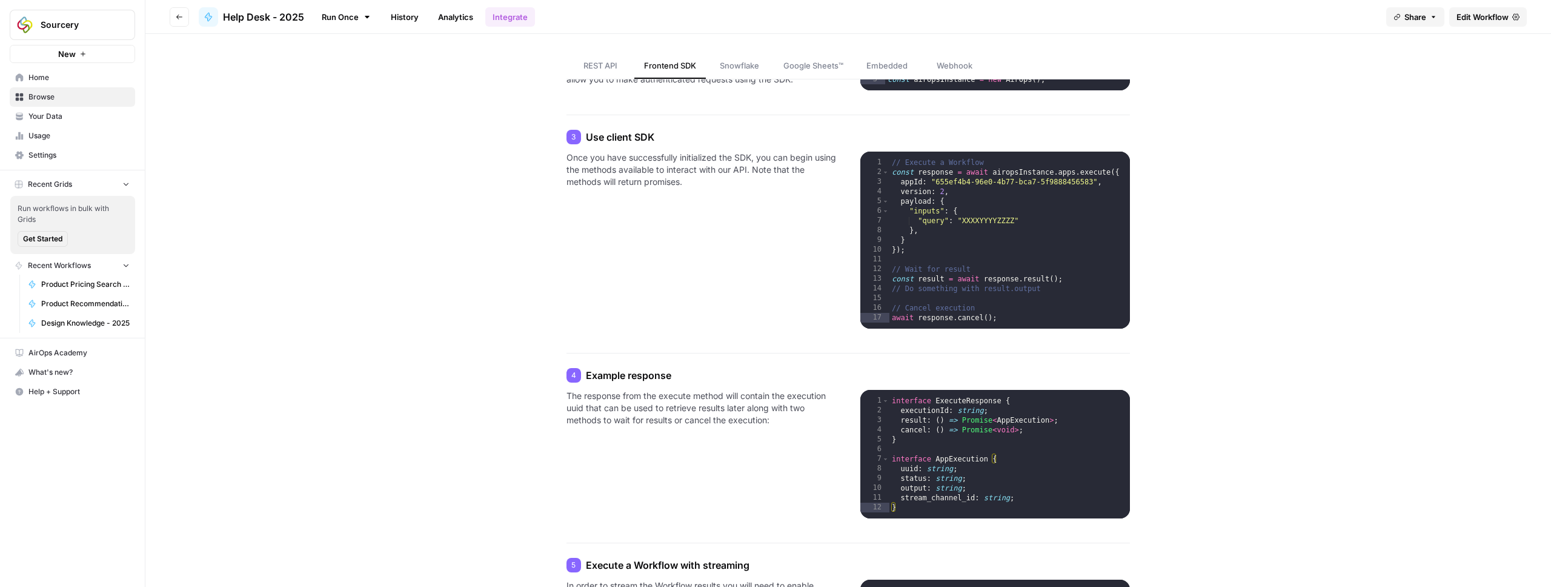
click at [591, 68] on span "REST API" at bounding box center [601, 65] width 34 height 12
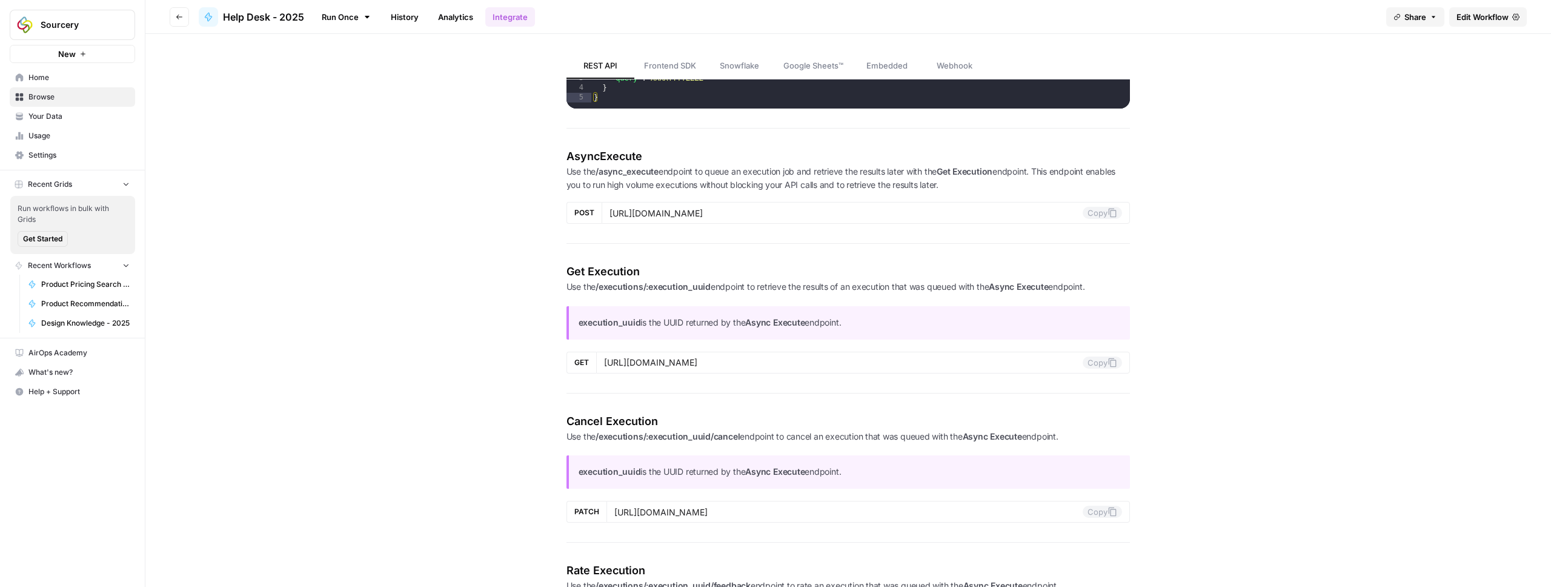
scroll to position [564, 0]
click at [511, 245] on div "REST API Frontend SDK Snowflake Google Sheets™ Embedded Webhook REST API Explor…" at bounding box center [848, 365] width 727 height 1791
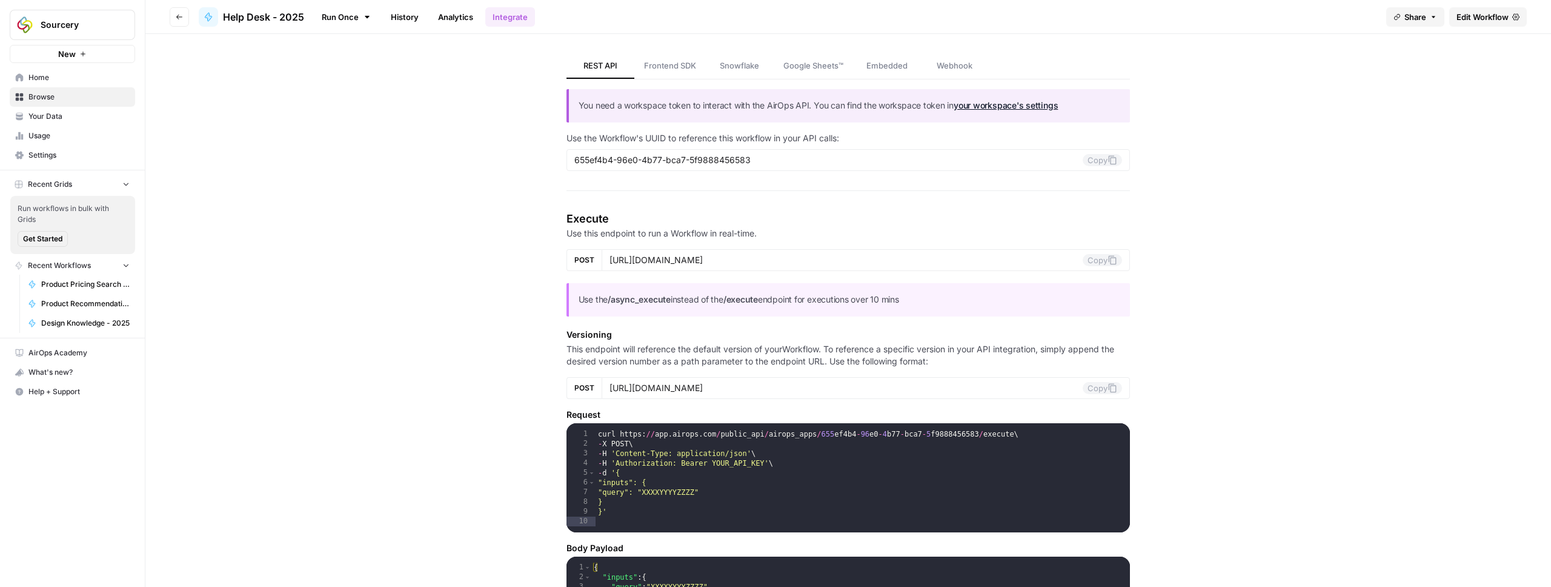
scroll to position [0, 0]
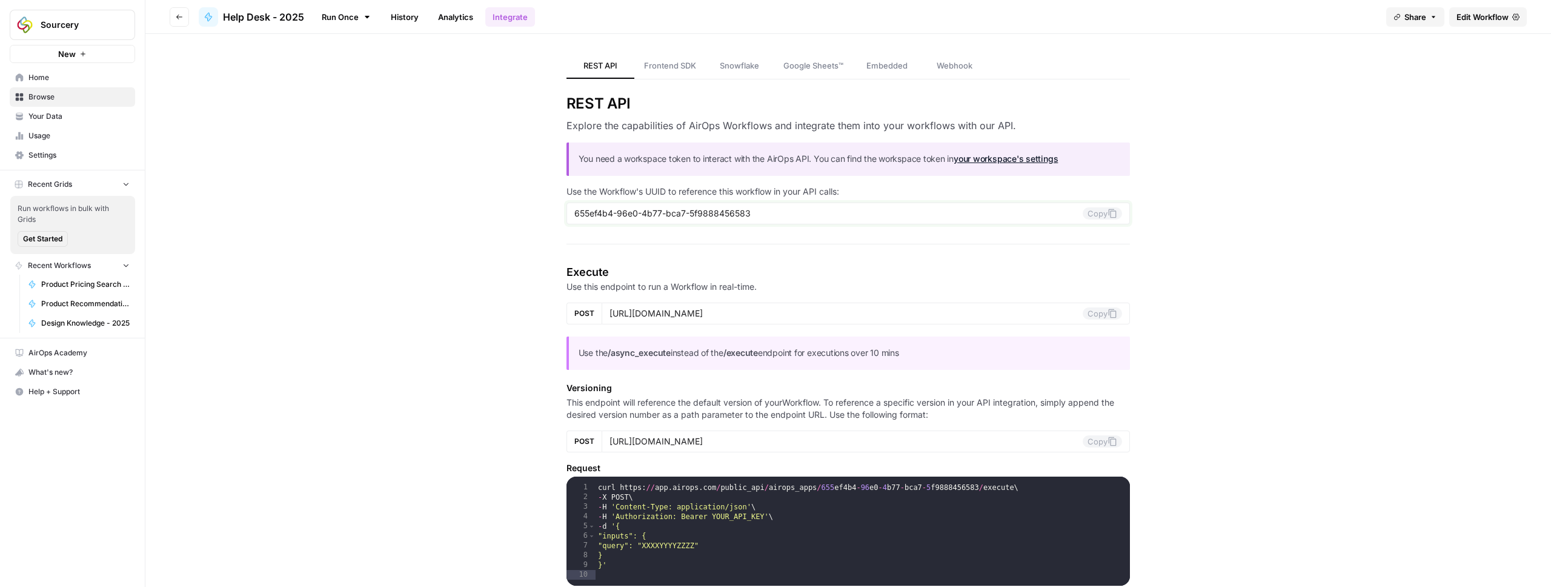
click at [1108, 215] on icon at bounding box center [1113, 213] width 10 height 10
click at [1095, 211] on button "Copy" at bounding box center [1102, 213] width 39 height 12
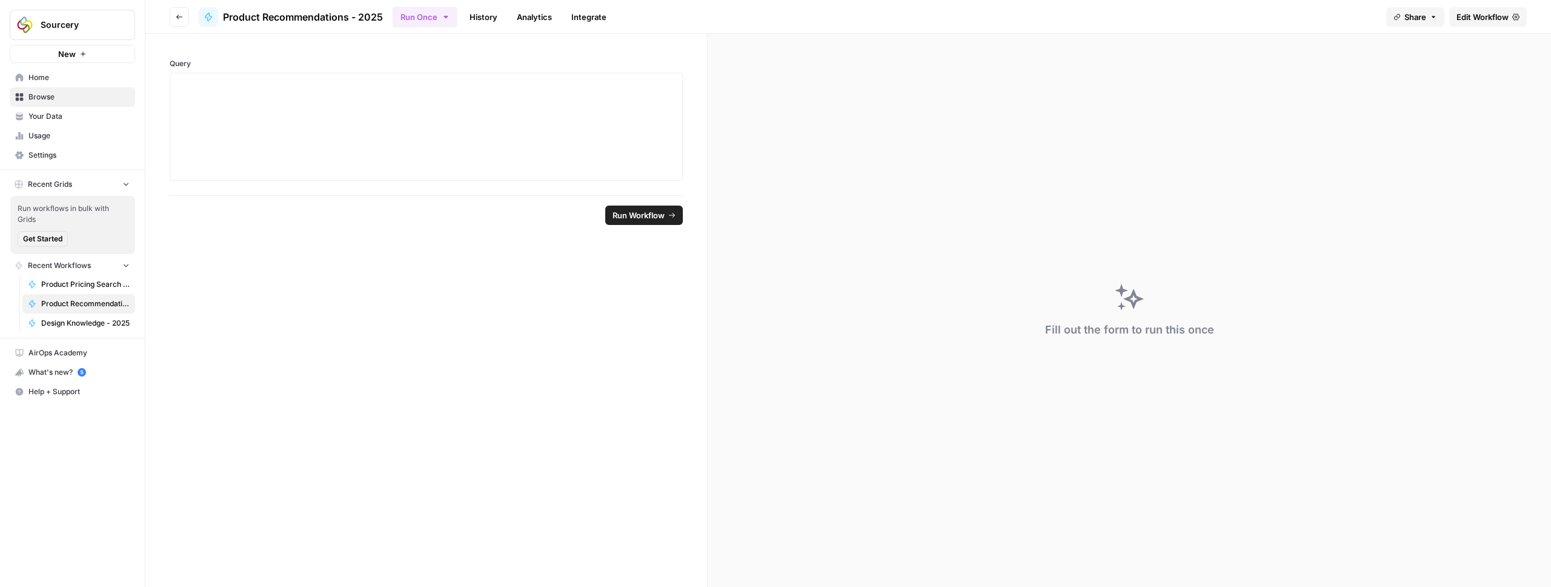
click at [591, 14] on link "Integrate" at bounding box center [589, 16] width 50 height 19
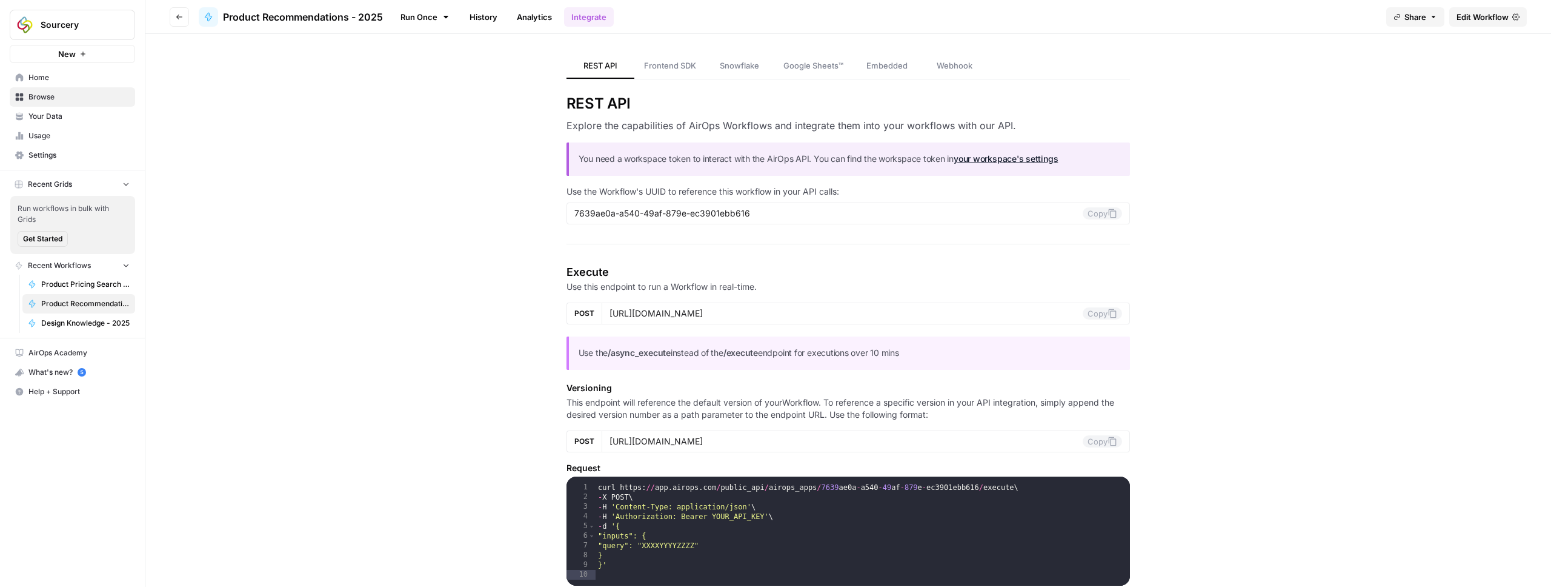
click at [1098, 219] on div "7639ae0a-a540-49af-879e-ec3901ebb616 Copy" at bounding box center [849, 213] width 564 height 22
click at [1092, 215] on button "Copy" at bounding box center [1102, 213] width 39 height 12
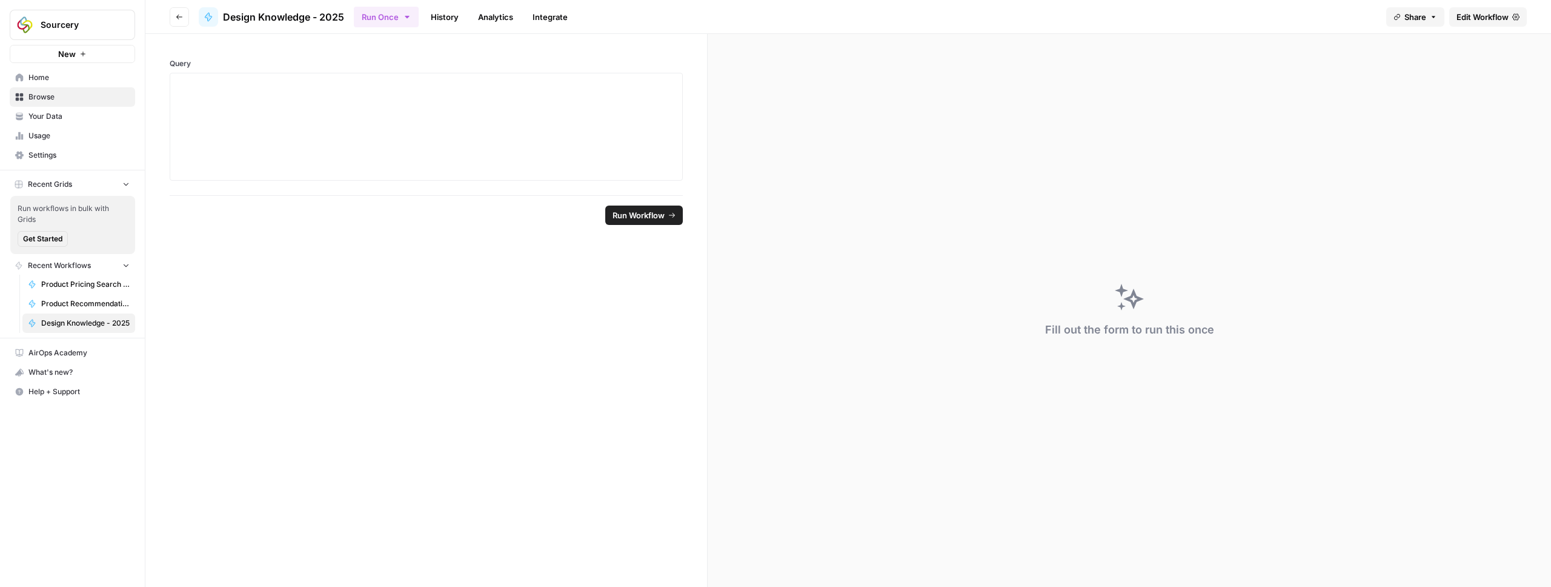
click at [559, 17] on link "Integrate" at bounding box center [550, 16] width 50 height 19
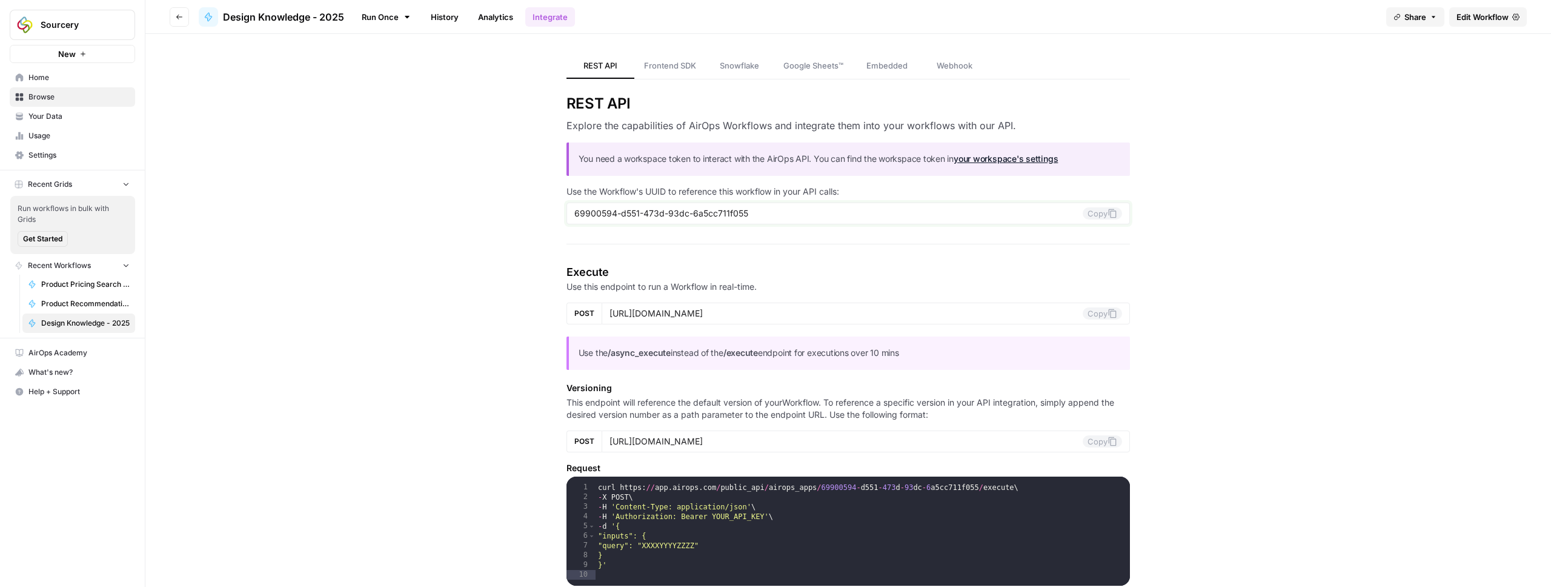
click at [1096, 212] on button "Copy" at bounding box center [1102, 213] width 39 height 12
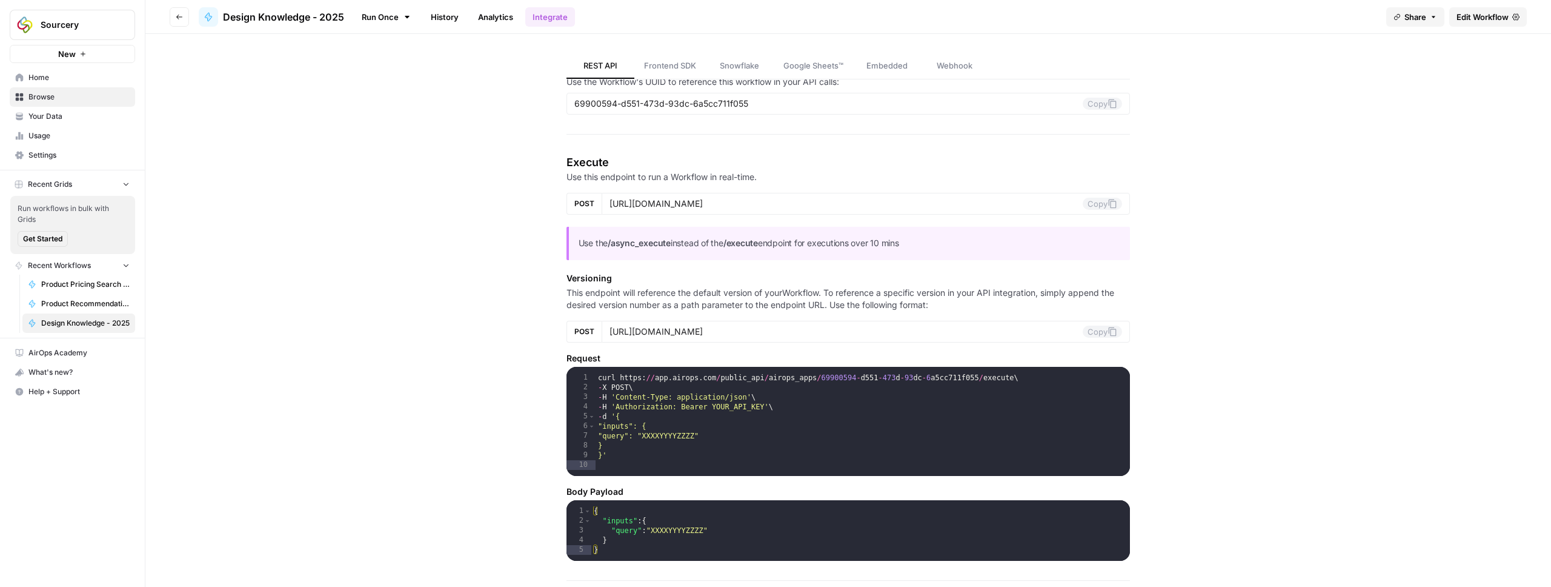
scroll to position [113, 0]
